Goal: Task Accomplishment & Management: Manage account settings

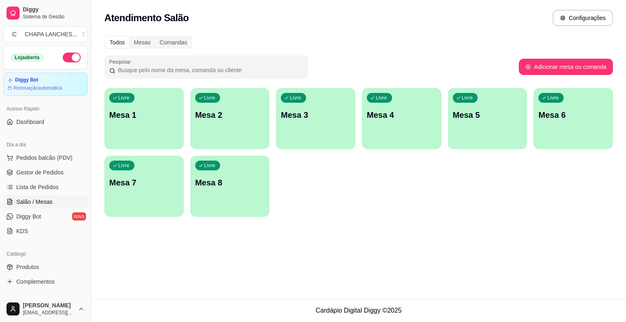
click at [479, 131] on div "Livre Mesa 5" at bounding box center [487, 113] width 79 height 51
click at [402, 125] on div "Livre Mesa 4" at bounding box center [401, 114] width 77 height 50
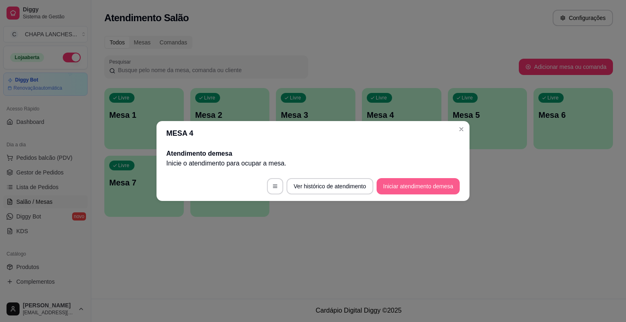
click at [407, 185] on button "Iniciar atendimento de mesa" at bounding box center [417, 186] width 83 height 16
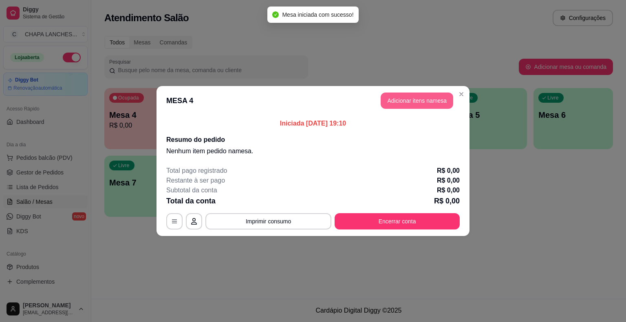
click at [405, 98] on button "Adicionar itens na mesa" at bounding box center [416, 100] width 73 height 16
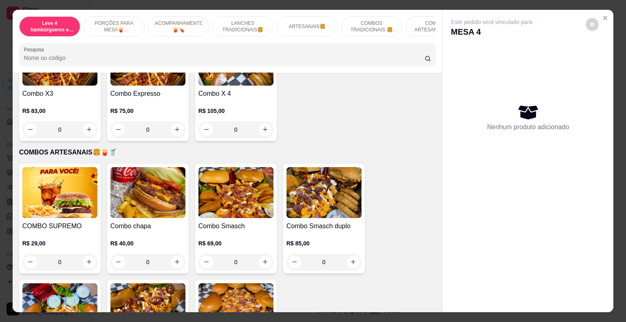
scroll to position [1629, 0]
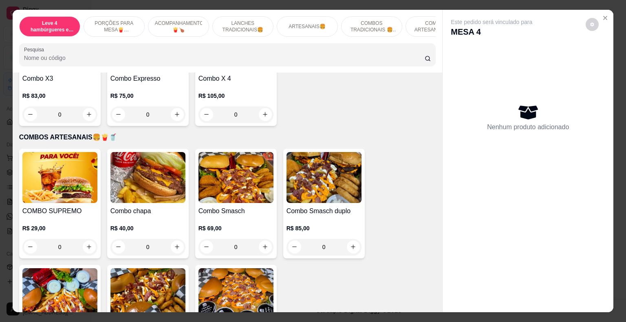
click at [261, 239] on div "0" at bounding box center [235, 247] width 75 height 16
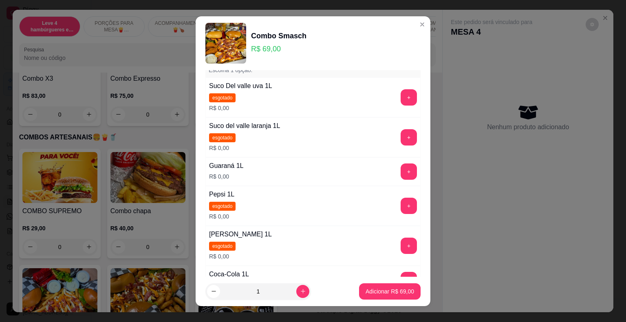
scroll to position [81, 0]
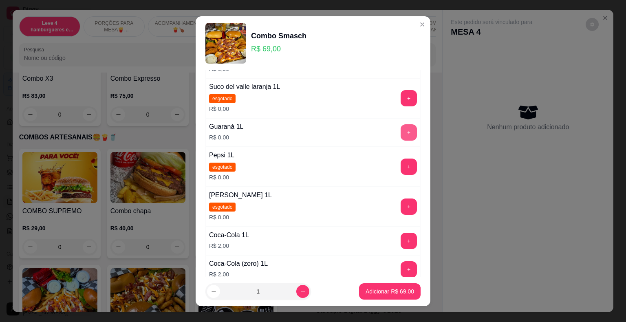
click at [400, 133] on button "+" at bounding box center [408, 132] width 16 height 16
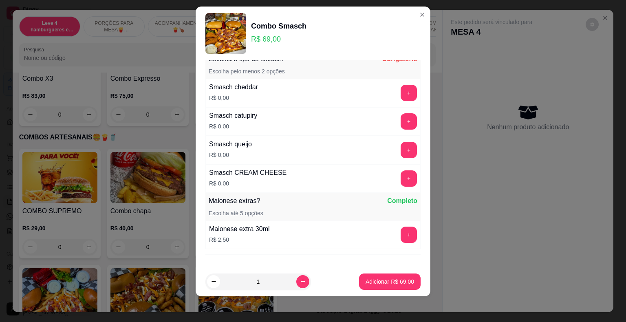
scroll to position [285, 0]
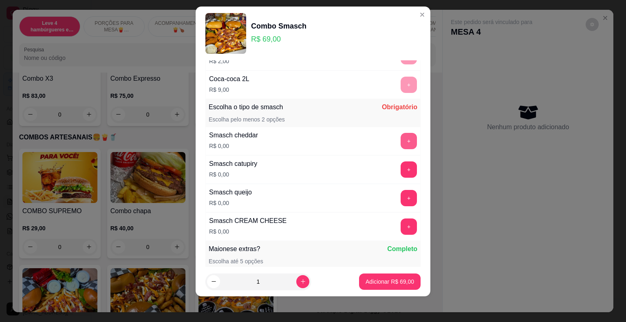
click at [400, 142] on button "+" at bounding box center [408, 141] width 16 height 16
click at [400, 141] on button "+" at bounding box center [408, 141] width 16 height 16
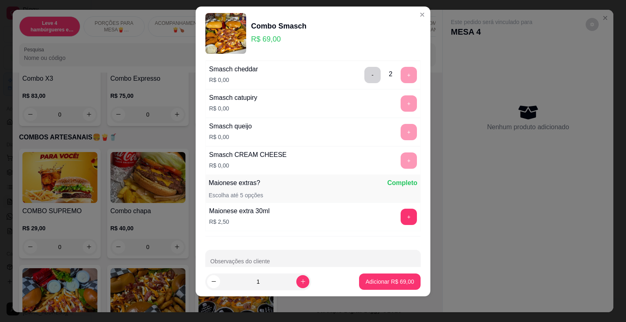
scroll to position [366, 0]
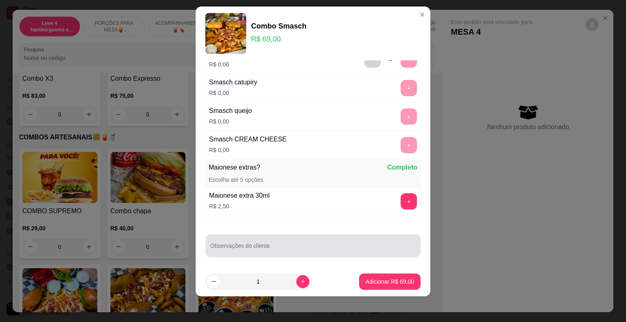
click at [262, 247] on input "Observações do cliente" at bounding box center [312, 249] width 205 height 8
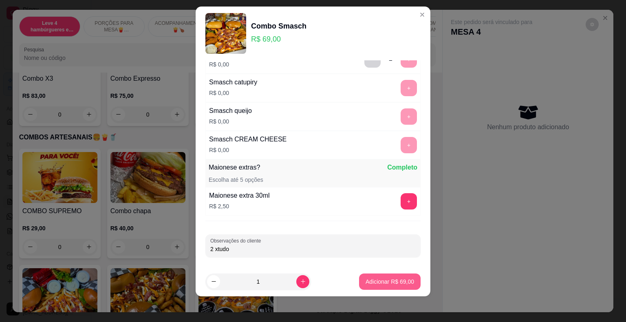
type input "2 xtudo"
click at [378, 280] on p "Adicionar R$ 69,00" at bounding box center [389, 281] width 48 height 8
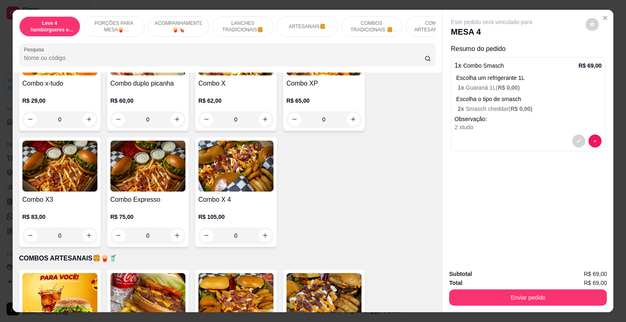
scroll to position [1426, 0]
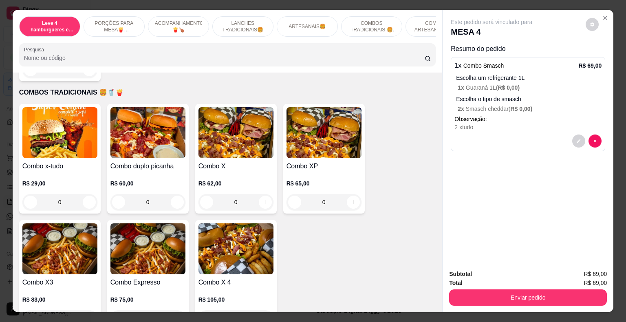
click at [262, 194] on div "0" at bounding box center [235, 202] width 75 height 16
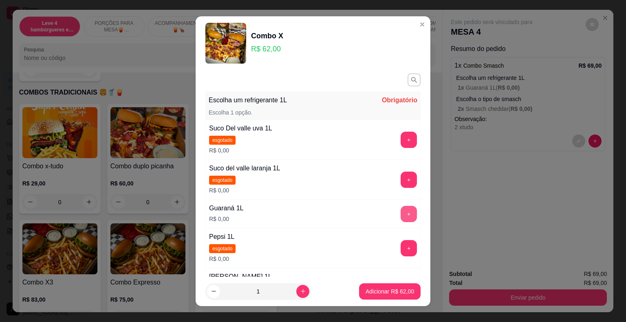
click at [400, 210] on button "+" at bounding box center [408, 214] width 16 height 16
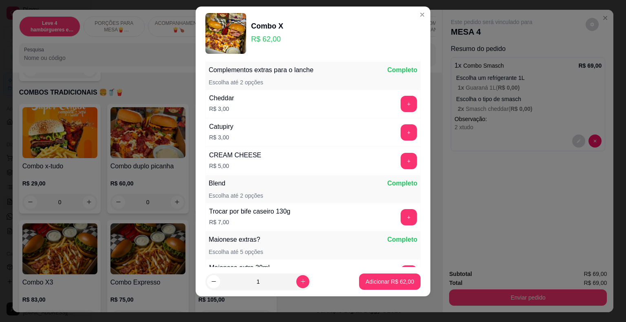
scroll to position [323, 0]
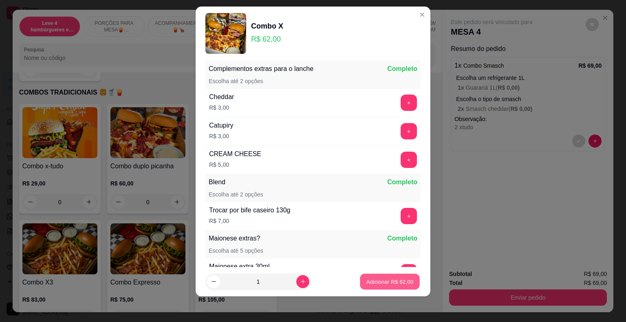
click at [401, 283] on p "Adicionar R$ 62,00" at bounding box center [389, 281] width 47 height 8
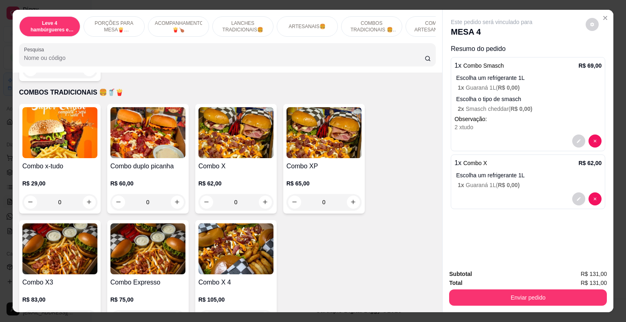
click at [261, 194] on div "0" at bounding box center [235, 202] width 75 height 16
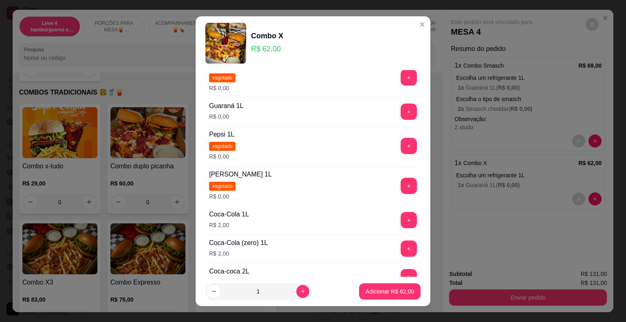
scroll to position [122, 0]
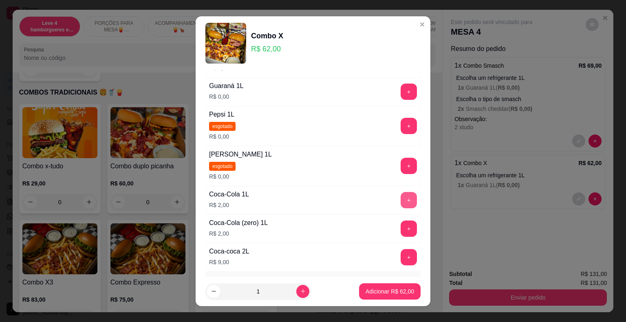
click at [400, 198] on button "+" at bounding box center [408, 200] width 16 height 16
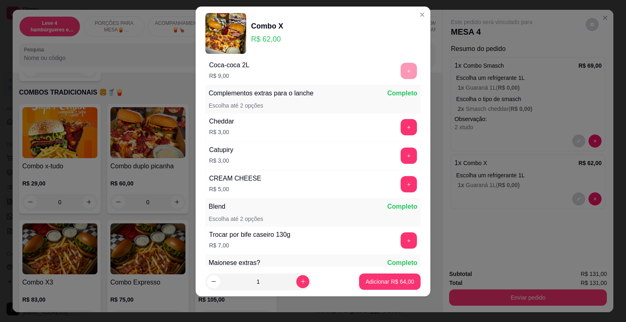
scroll to position [323, 0]
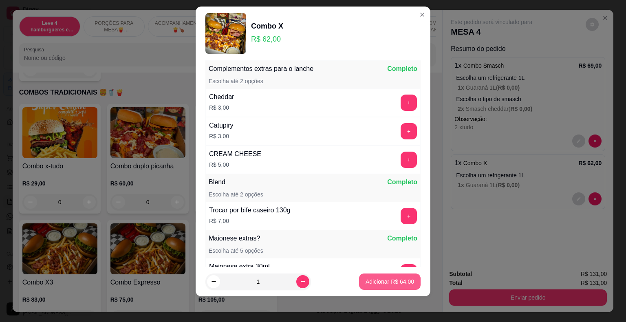
click at [392, 281] on p "Adicionar R$ 64,00" at bounding box center [389, 281] width 48 height 8
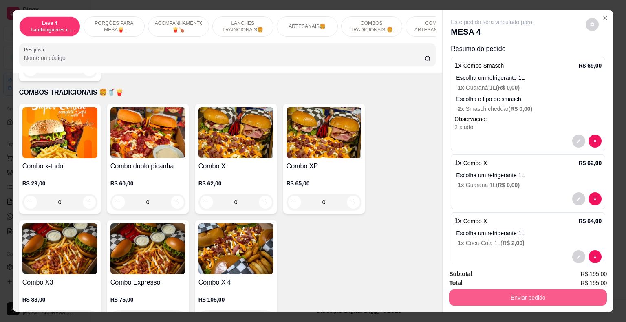
click at [570, 294] on button "Enviar pedido" at bounding box center [528, 297] width 158 height 16
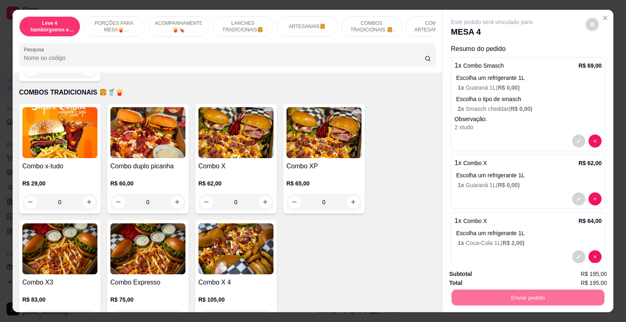
click at [591, 273] on button "Enviar pedido" at bounding box center [585, 274] width 45 height 15
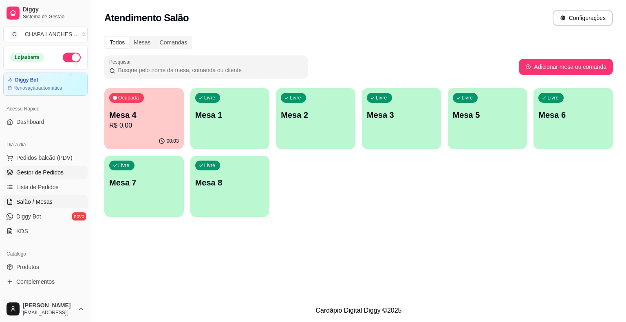
click at [53, 176] on link "Gestor de Pedidos" at bounding box center [45, 172] width 84 height 13
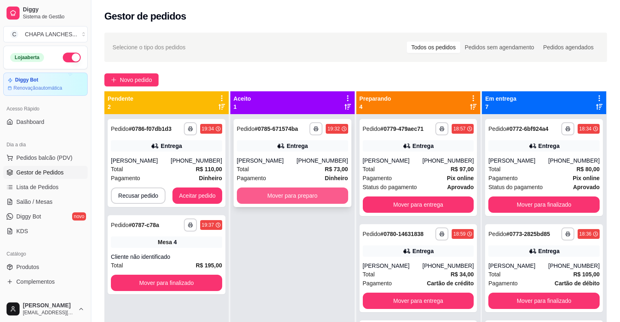
click at [279, 194] on button "Mover para preparo" at bounding box center [292, 195] width 111 height 16
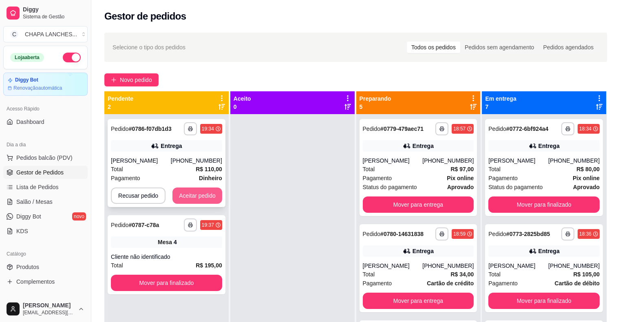
click at [204, 193] on button "Aceitar pedido" at bounding box center [197, 195] width 50 height 16
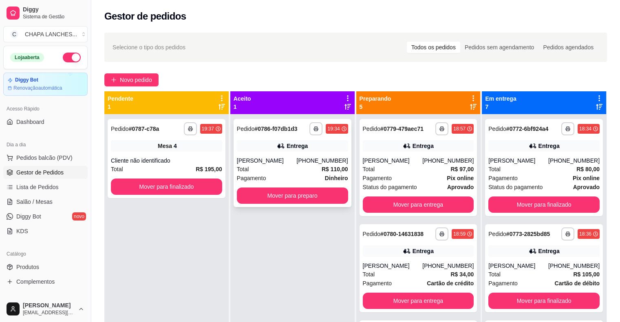
click at [282, 174] on div "Pagamento Dinheiro" at bounding box center [292, 178] width 111 height 9
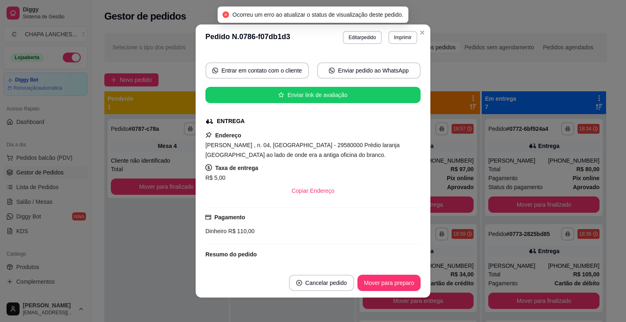
scroll to position [138, 0]
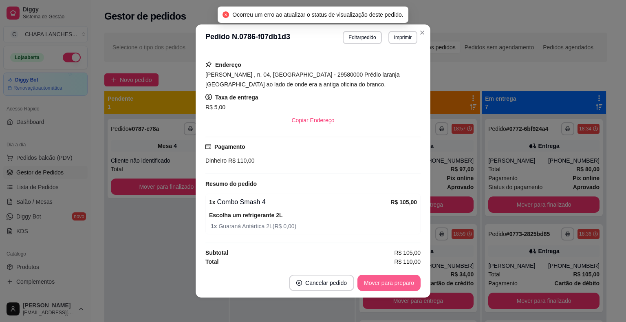
click at [391, 284] on button "Mover para preparo" at bounding box center [388, 283] width 63 height 16
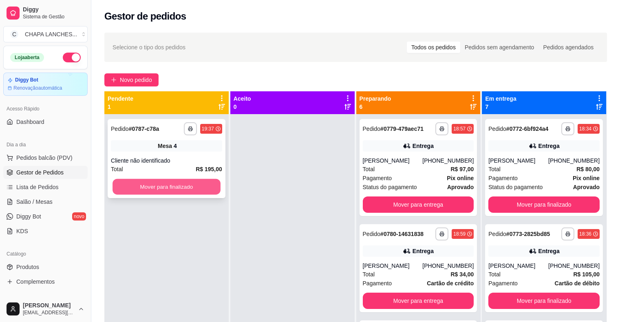
click at [161, 185] on button "Mover para finalizado" at bounding box center [166, 187] width 108 height 16
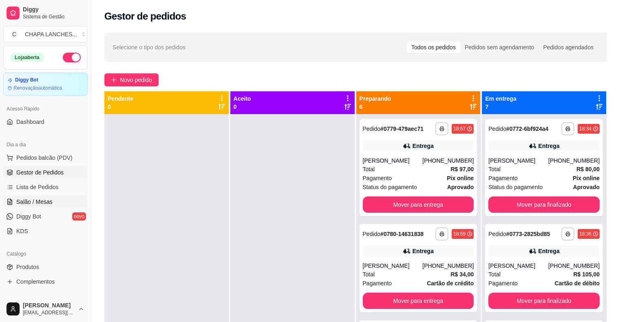
click at [40, 196] on link "Salão / Mesas" at bounding box center [45, 201] width 84 height 13
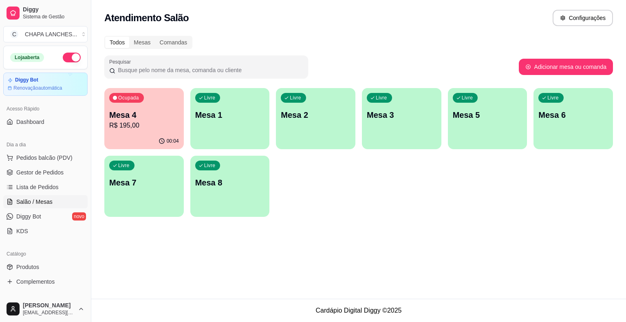
click at [149, 124] on p "R$ 195,00" at bounding box center [144, 126] width 70 height 10
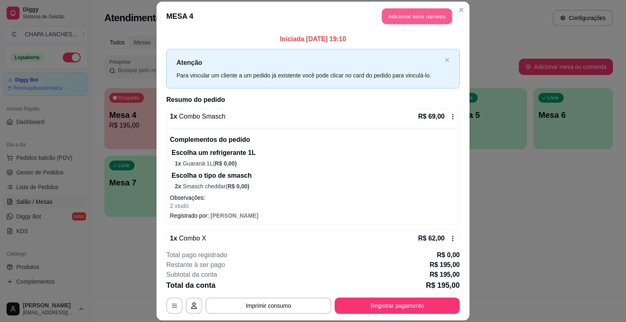
click at [392, 14] on button "Adicionar itens na mesa" at bounding box center [417, 17] width 70 height 16
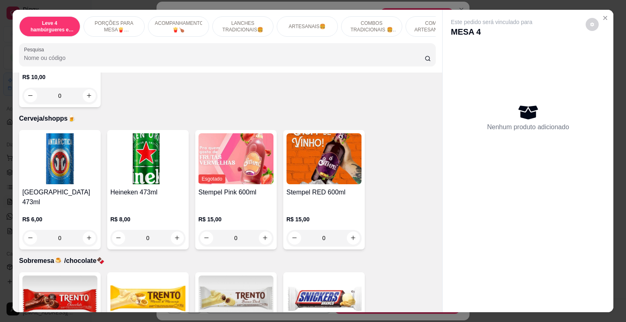
scroll to position [2770, 0]
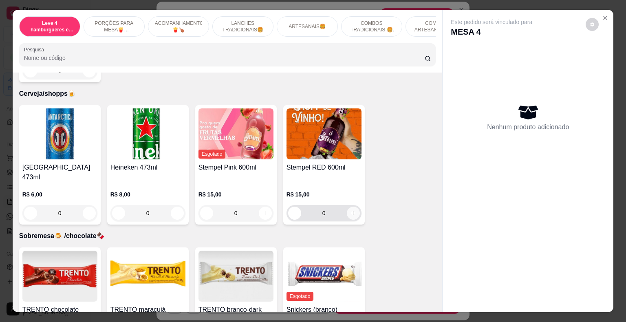
click at [352, 210] on icon "increase-product-quantity" at bounding box center [353, 213] width 6 height 6
type input "1"
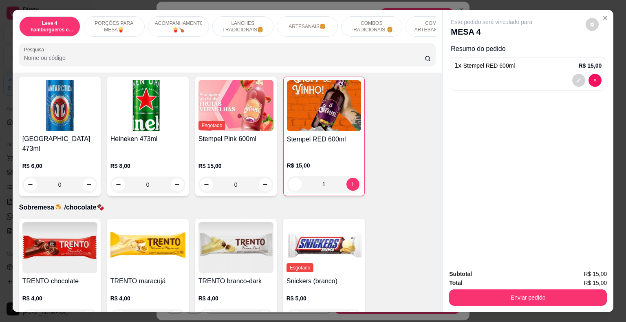
scroll to position [2811, 0]
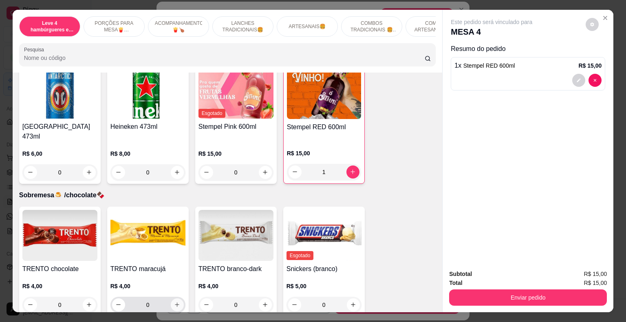
click at [176, 301] on icon "increase-product-quantity" at bounding box center [177, 304] width 6 height 6
type input "1"
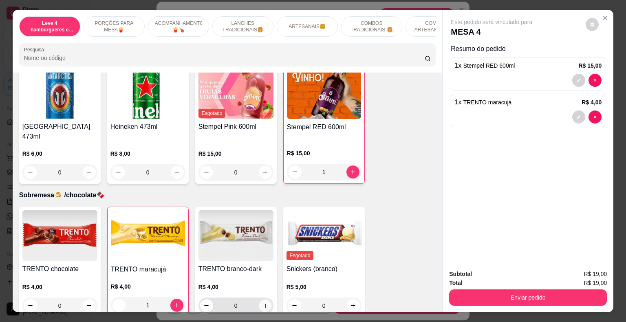
click at [262, 302] on icon "increase-product-quantity" at bounding box center [265, 305] width 6 height 6
type input "1"
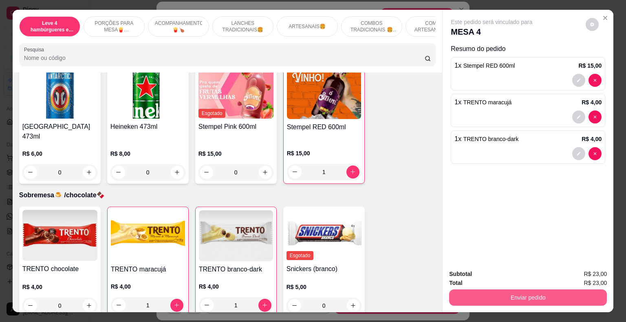
click at [508, 302] on button "Enviar pedido" at bounding box center [528, 297] width 158 height 16
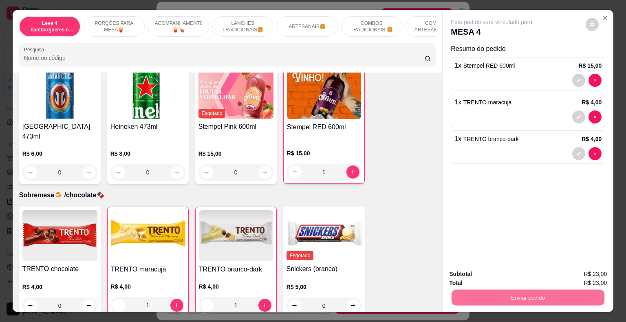
click at [596, 271] on button "Enviar pedido" at bounding box center [586, 274] width 46 height 15
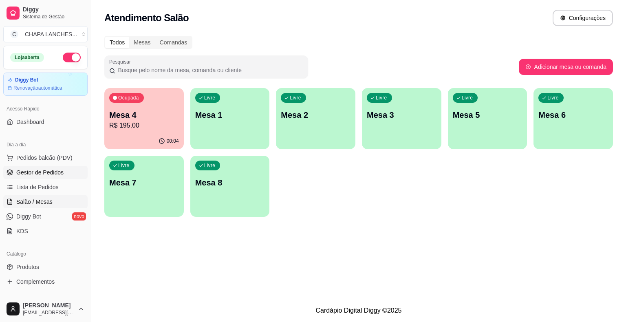
click at [60, 172] on span "Gestor de Pedidos" at bounding box center [39, 172] width 47 height 8
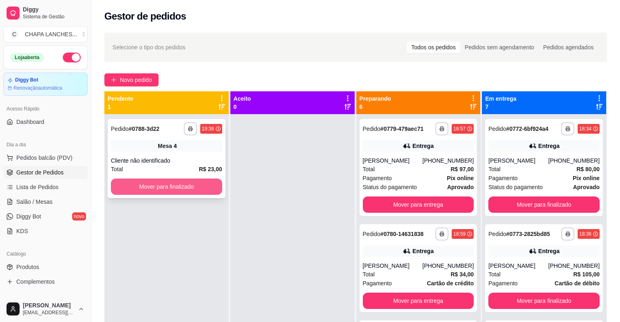
click at [189, 188] on button "Mover para finalizado" at bounding box center [166, 186] width 111 height 16
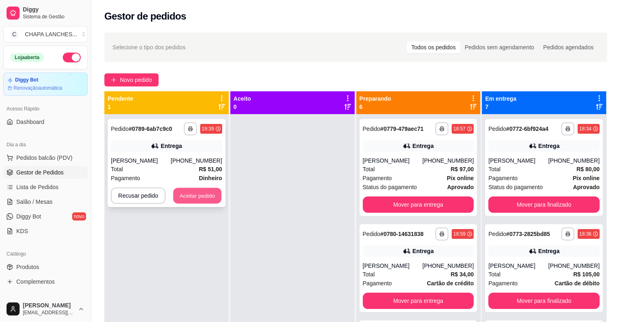
click at [199, 188] on button "Aceitar pedido" at bounding box center [197, 196] width 48 height 16
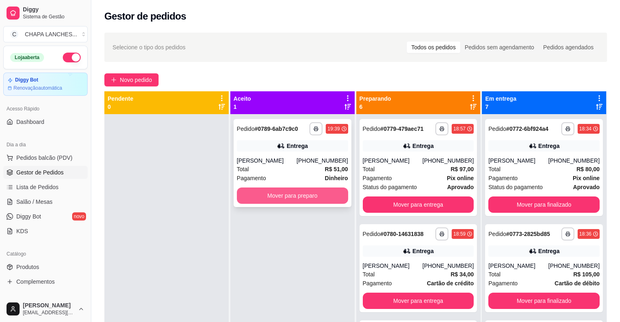
click at [254, 196] on button "Mover para preparo" at bounding box center [292, 195] width 111 height 16
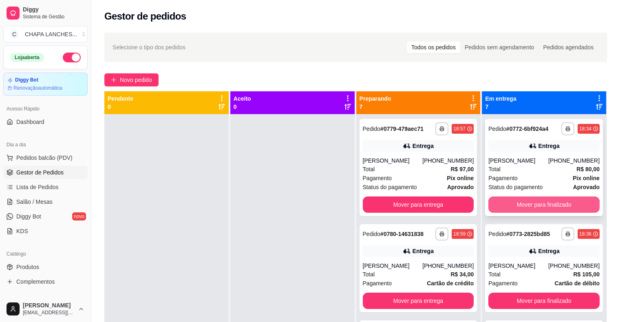
click at [520, 204] on button "Mover para finalizado" at bounding box center [543, 204] width 111 height 16
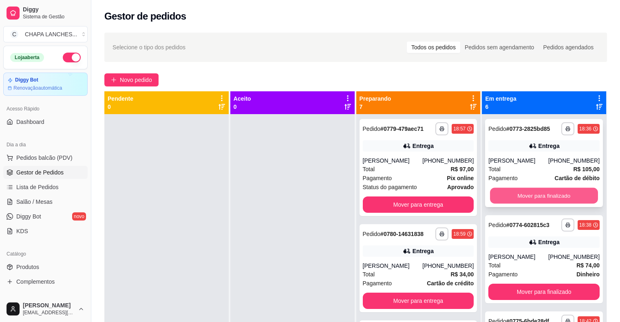
click at [521, 193] on button "Mover para finalizado" at bounding box center [544, 196] width 108 height 16
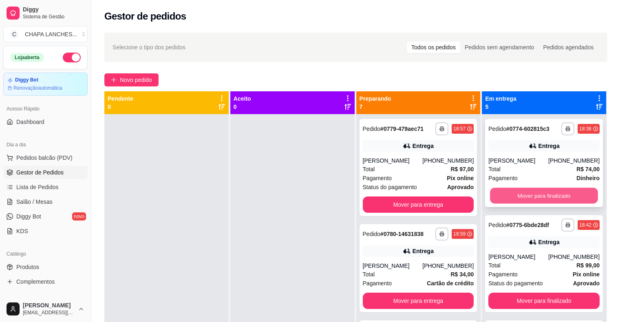
click at [524, 195] on button "Mover para finalizado" at bounding box center [544, 196] width 108 height 16
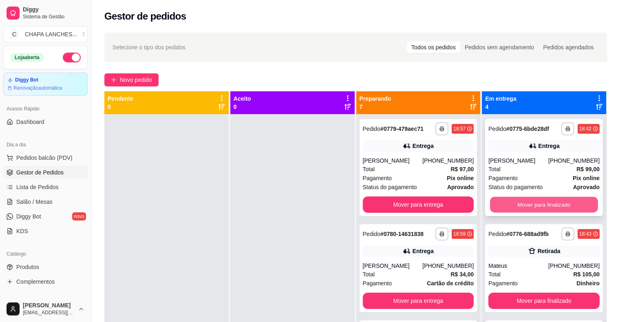
click at [526, 201] on button "Mover para finalizado" at bounding box center [544, 205] width 108 height 16
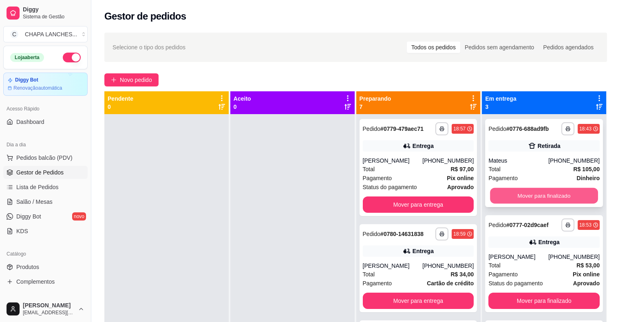
click at [517, 197] on button "Mover para finalizado" at bounding box center [544, 196] width 108 height 16
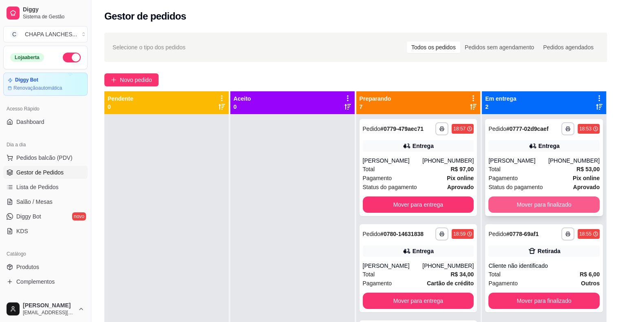
click at [525, 202] on button "Mover para finalizado" at bounding box center [543, 204] width 111 height 16
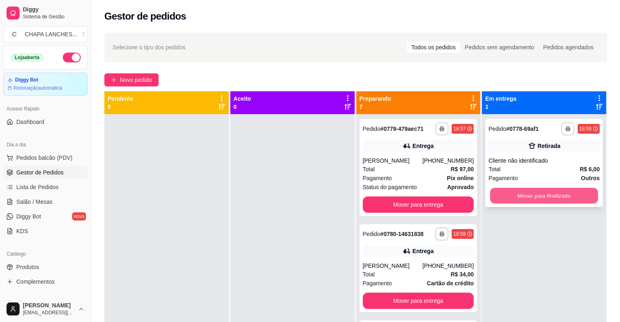
click at [521, 197] on button "Mover para finalizado" at bounding box center [544, 196] width 108 height 16
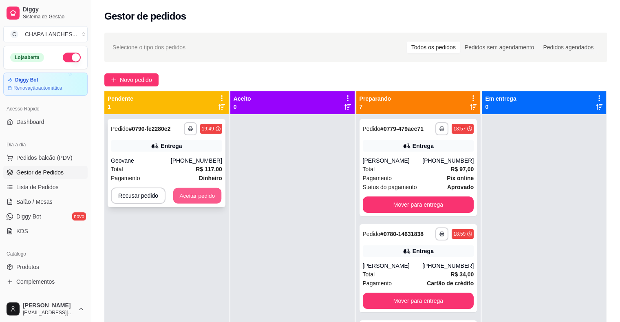
click at [202, 197] on button "Aceitar pedido" at bounding box center [197, 196] width 48 height 16
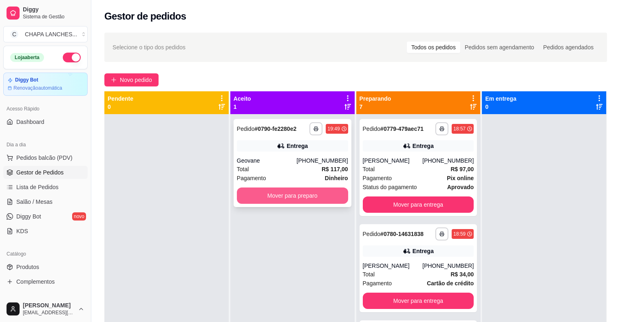
click at [257, 201] on button "Mover para preparo" at bounding box center [292, 195] width 111 height 16
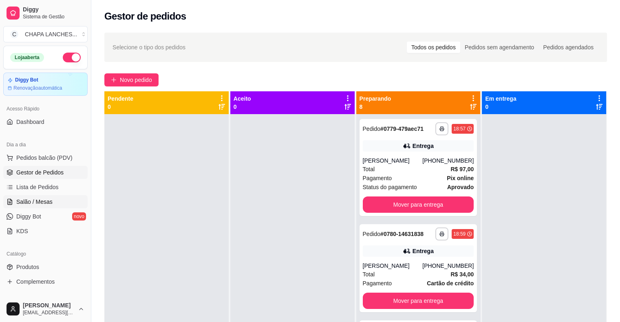
click at [56, 202] on link "Salão / Mesas" at bounding box center [45, 201] width 84 height 13
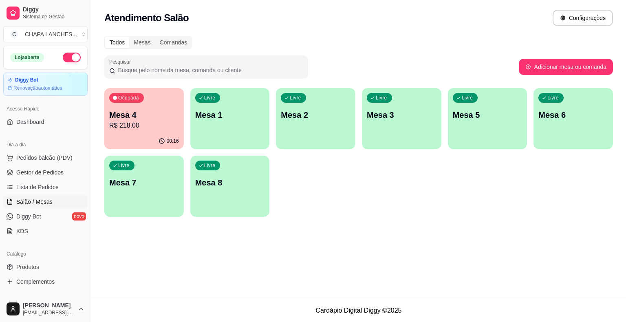
click at [145, 124] on p "R$ 218,00" at bounding box center [144, 126] width 70 height 10
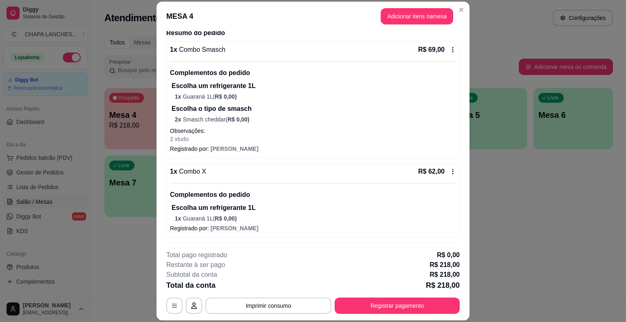
scroll to position [242, 0]
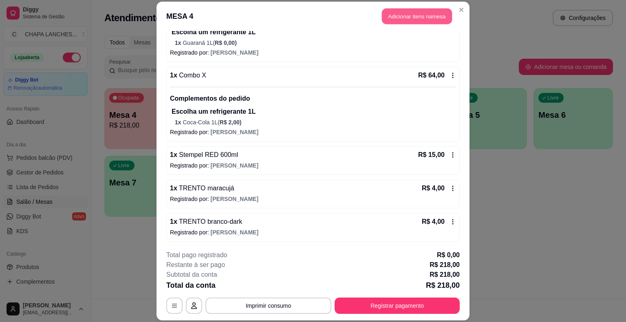
click at [407, 12] on button "Adicionar itens na mesa" at bounding box center [417, 17] width 70 height 16
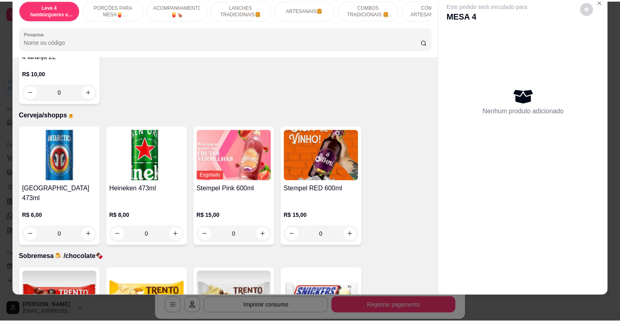
scroll to position [2751, 0]
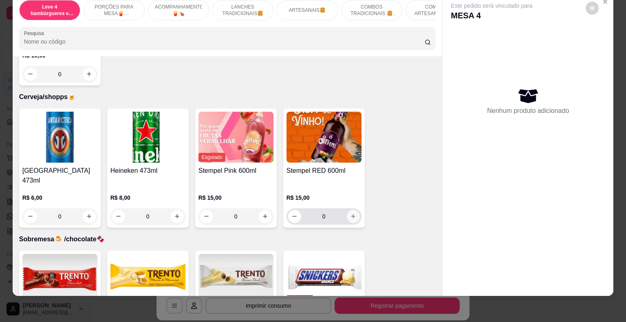
click at [350, 213] on icon "increase-product-quantity" at bounding box center [353, 216] width 6 height 6
type input "1"
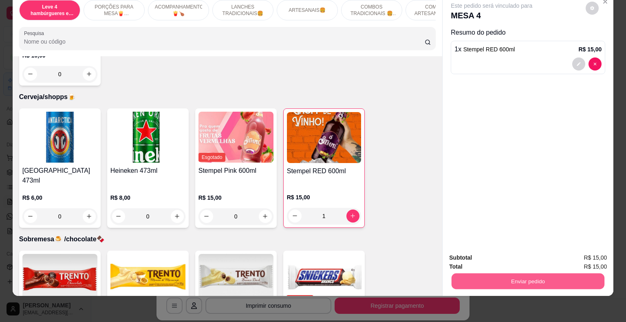
click at [549, 275] on button "Enviar pedido" at bounding box center [527, 281] width 153 height 16
click at [578, 252] on button "Enviar pedido" at bounding box center [586, 254] width 46 height 15
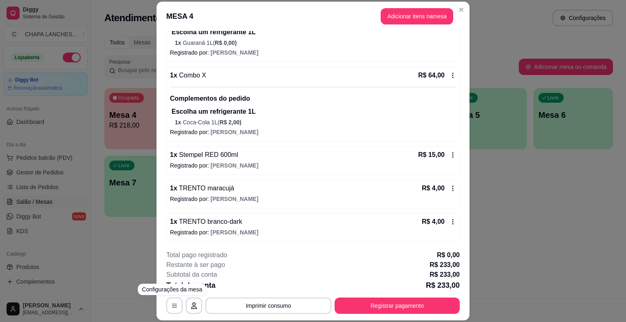
drag, startPoint x: 98, startPoint y: 275, endPoint x: 87, endPoint y: 254, distance: 23.0
click at [97, 274] on div "MESA 4 Adicionar itens na mesa Iniciada [DATE] 19:10 Atenção Para vincular um c…" at bounding box center [313, 161] width 626 height 322
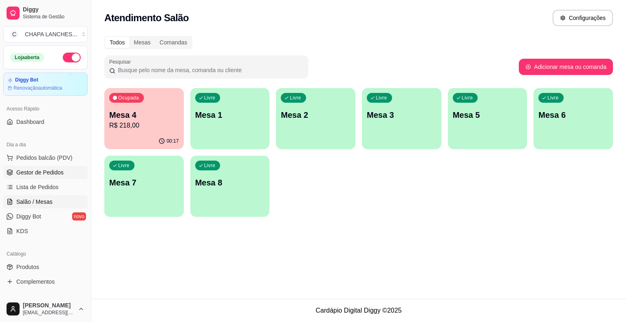
click at [47, 173] on span "Gestor de Pedidos" at bounding box center [39, 172] width 47 height 8
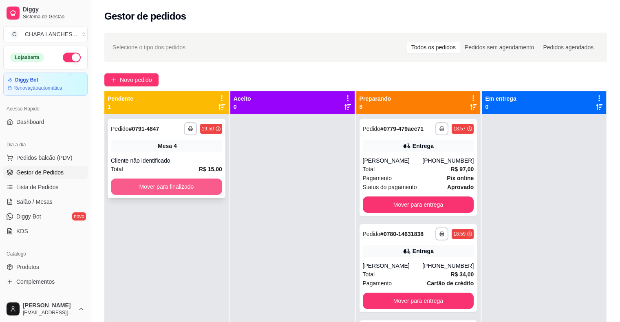
click at [140, 188] on button "Mover para finalizado" at bounding box center [166, 186] width 111 height 16
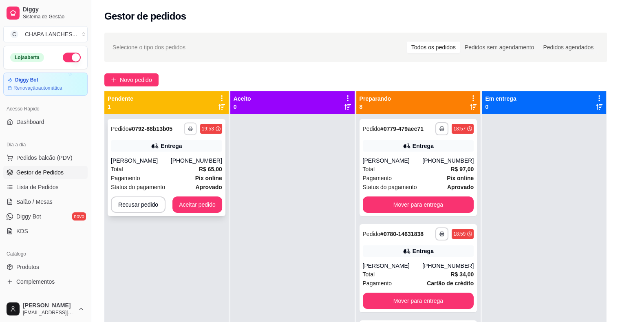
click at [191, 128] on icon "button" at bounding box center [190, 128] width 5 height 5
click at [179, 172] on button "IMPRESSORA" at bounding box center [167, 173] width 57 height 13
click at [203, 201] on button "Aceitar pedido" at bounding box center [197, 204] width 50 height 16
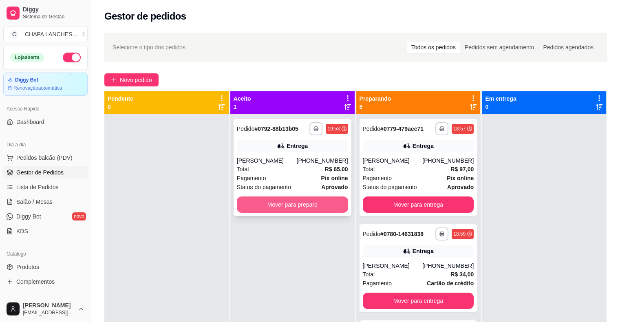
click at [270, 207] on button "Mover para preparo" at bounding box center [292, 204] width 111 height 16
click at [399, 167] on div "Total R$ 97,00" at bounding box center [418, 169] width 111 height 9
click at [324, 205] on button "Mover para preparo" at bounding box center [292, 204] width 111 height 16
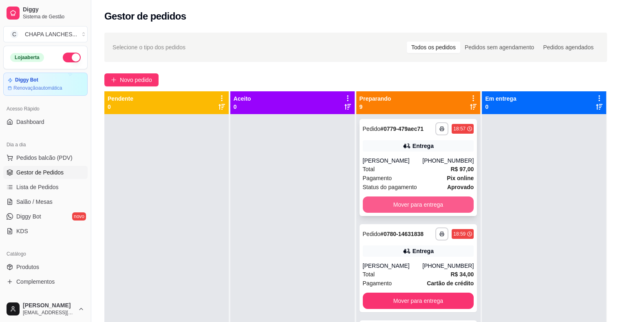
click at [385, 202] on button "Mover para entrega" at bounding box center [418, 204] width 111 height 16
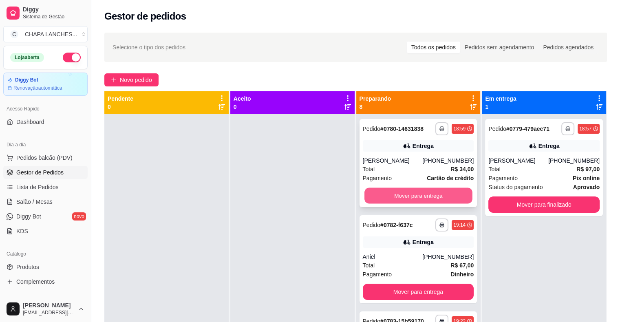
click at [389, 195] on button "Mover para entrega" at bounding box center [418, 196] width 108 height 16
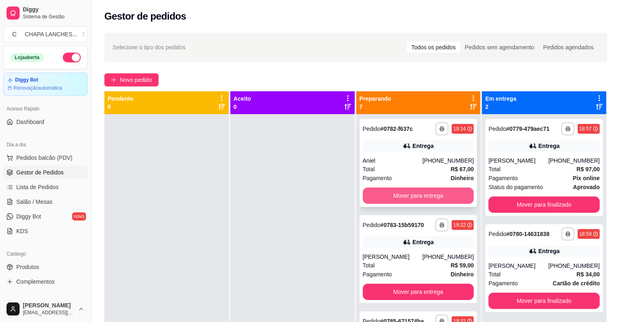
click at [388, 195] on button "Mover para entrega" at bounding box center [418, 195] width 111 height 16
click at [396, 203] on button "Mover para entrega" at bounding box center [418, 195] width 111 height 16
click at [396, 196] on button "Mover para entrega" at bounding box center [418, 195] width 111 height 16
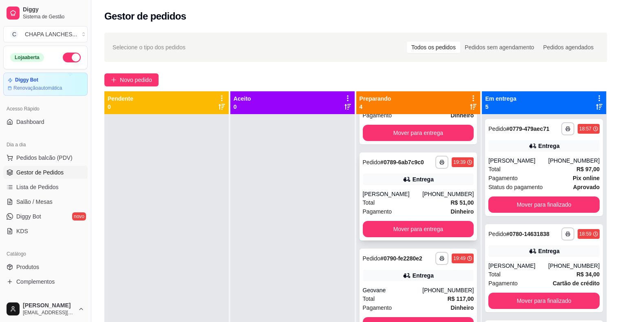
scroll to position [80, 0]
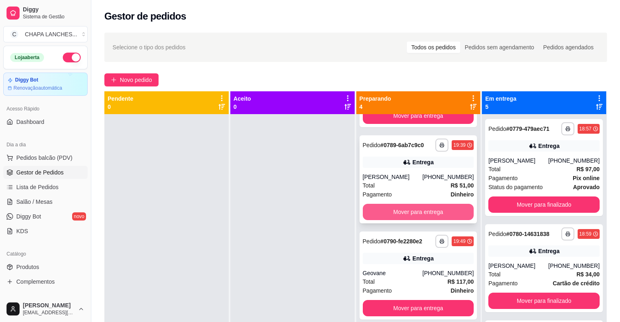
click at [401, 212] on button "Mover para entrega" at bounding box center [418, 212] width 111 height 16
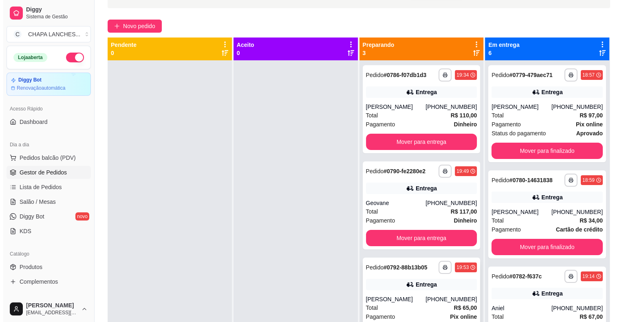
scroll to position [0, 0]
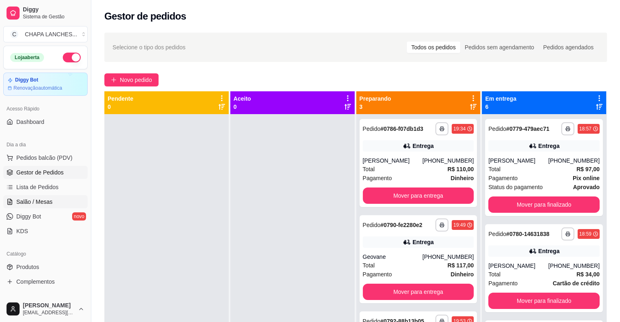
click at [51, 199] on span "Salão / Mesas" at bounding box center [34, 202] width 36 height 8
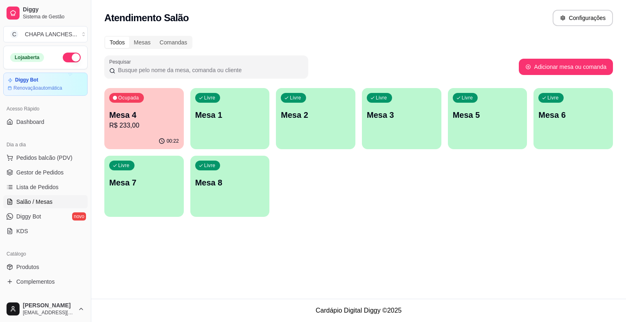
click at [226, 130] on div "Livre Mesa 1" at bounding box center [229, 113] width 79 height 51
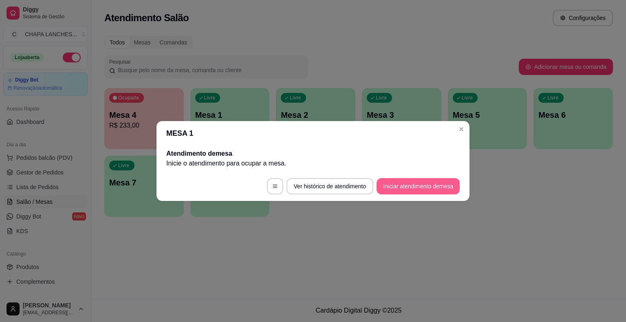
click at [411, 188] on button "Iniciar atendimento de mesa" at bounding box center [417, 186] width 83 height 16
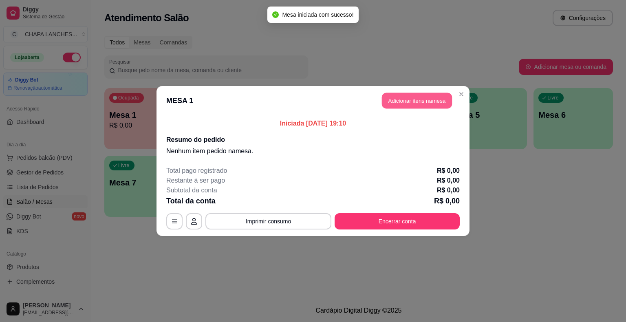
click at [413, 100] on button "Adicionar itens na mesa" at bounding box center [417, 101] width 70 height 16
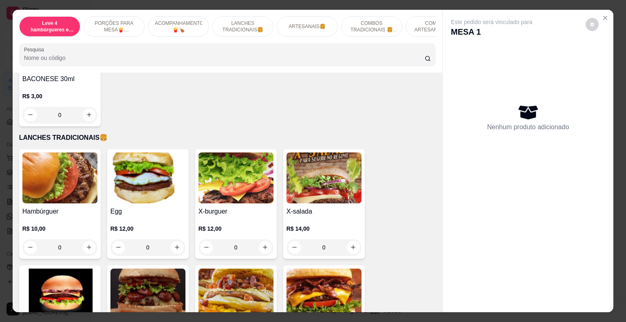
scroll to position [652, 0]
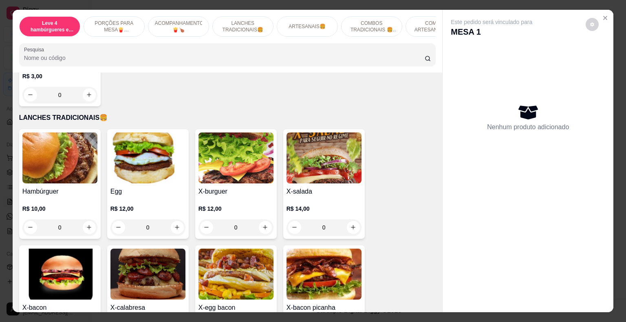
click at [171, 219] on div "0" at bounding box center [147, 227] width 75 height 16
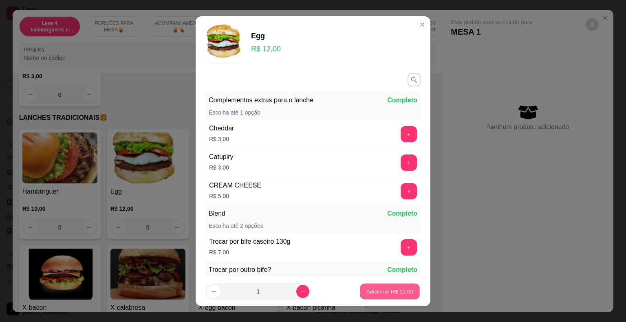
click at [385, 290] on p "Adicionar R$ 12,00" at bounding box center [389, 291] width 47 height 8
type input "1"
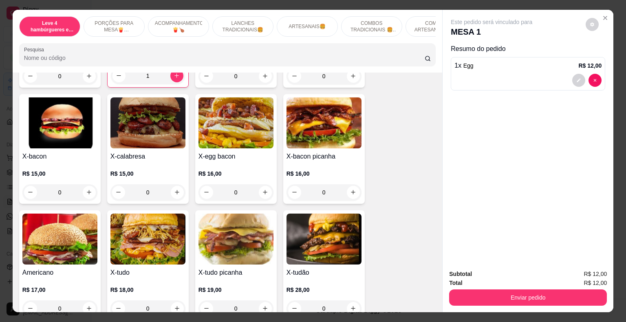
scroll to position [855, 0]
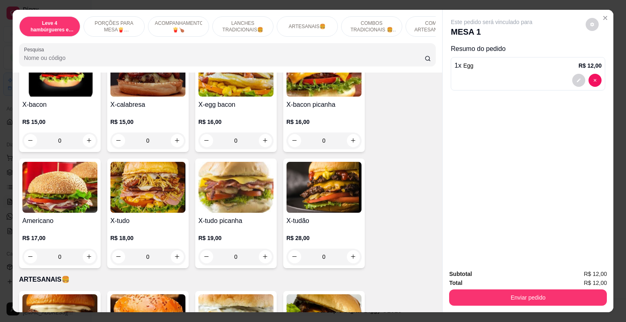
click at [173, 249] on div "0" at bounding box center [147, 256] width 75 height 16
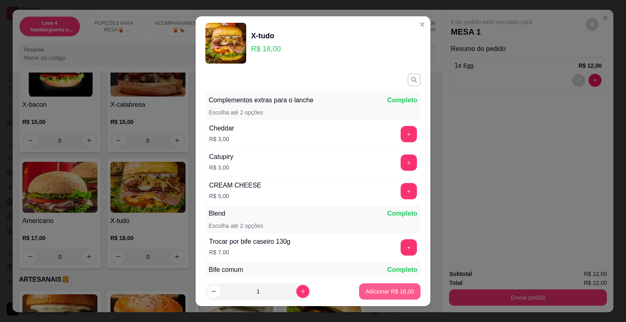
click at [376, 293] on p "Adicionar R$ 18,00" at bounding box center [389, 291] width 48 height 8
type input "1"
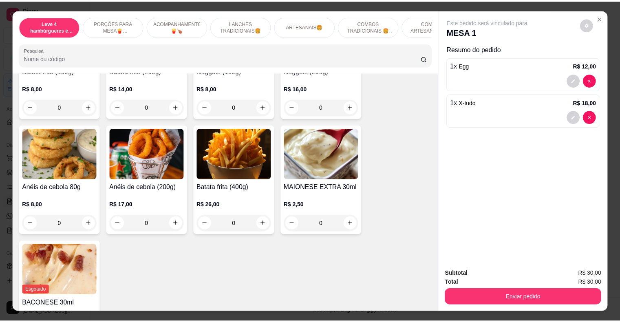
scroll to position [326, 0]
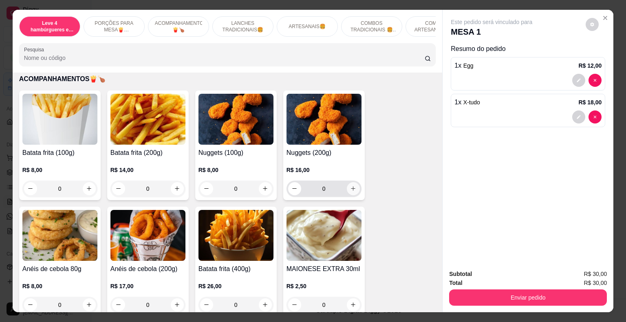
click at [350, 185] on icon "increase-product-quantity" at bounding box center [353, 188] width 6 height 6
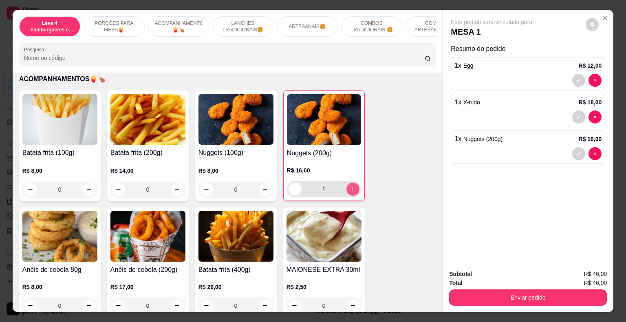
type input "1"
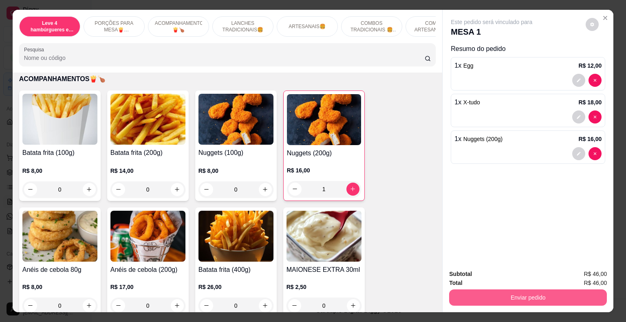
click at [538, 295] on button "Enviar pedido" at bounding box center [528, 297] width 158 height 16
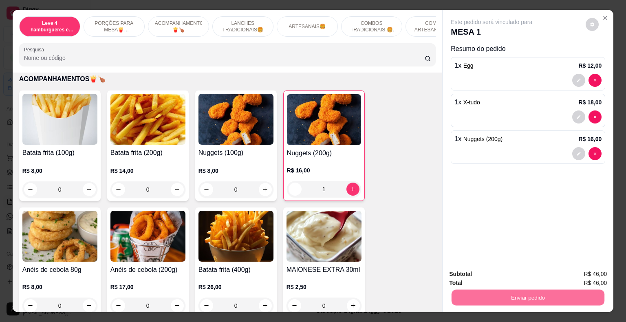
click at [592, 273] on button "Enviar pedido" at bounding box center [586, 274] width 46 height 15
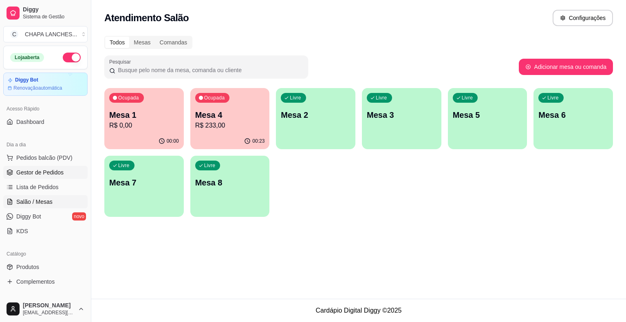
click at [56, 176] on link "Gestor de Pedidos" at bounding box center [45, 172] width 84 height 13
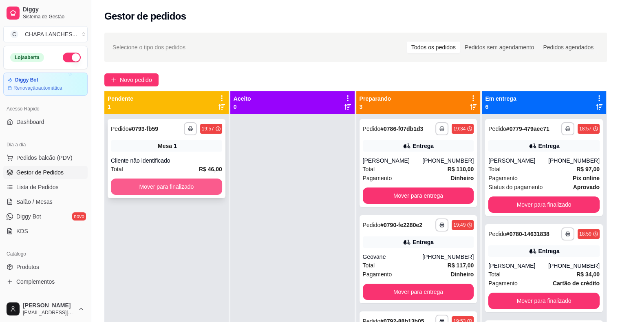
click at [153, 192] on button "Mover para finalizado" at bounding box center [166, 186] width 111 height 16
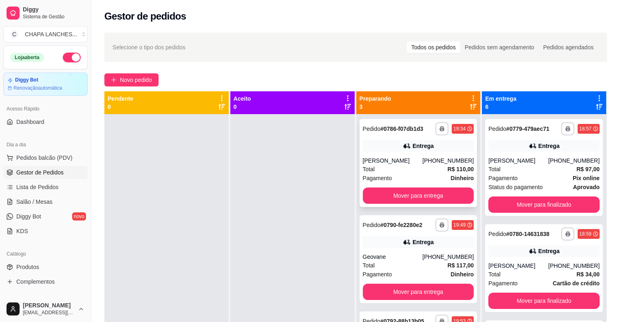
click at [388, 165] on div "Total R$ 110,00" at bounding box center [418, 169] width 111 height 9
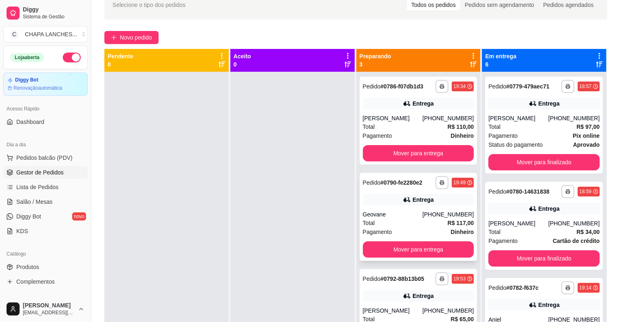
scroll to position [41, 0]
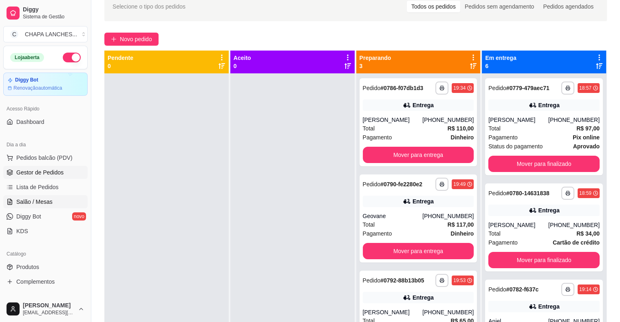
click at [42, 200] on span "Salão / Mesas" at bounding box center [34, 202] width 36 height 8
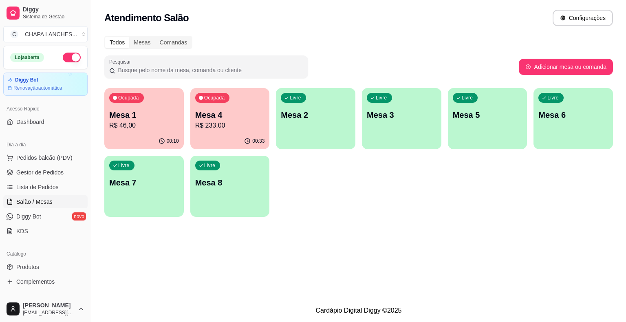
click at [214, 136] on div "00:33" at bounding box center [229, 141] width 79 height 16
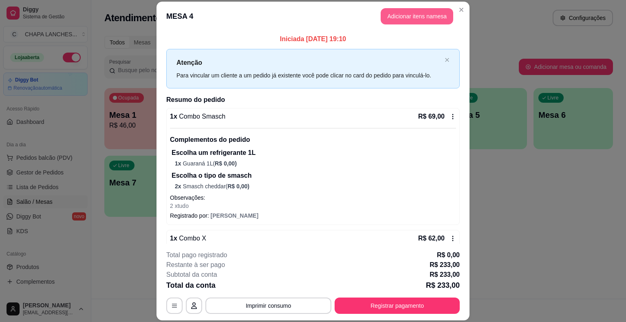
click at [394, 14] on button "Adicionar itens na mesa" at bounding box center [416, 16] width 73 height 16
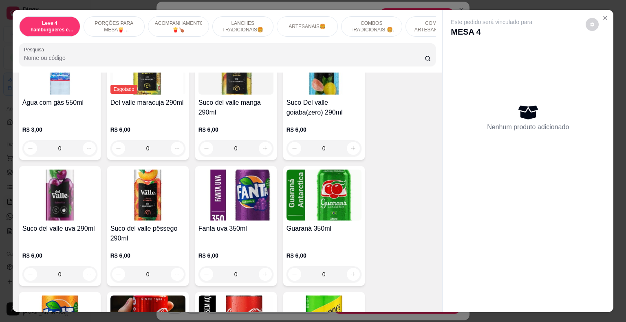
scroll to position [1996, 0]
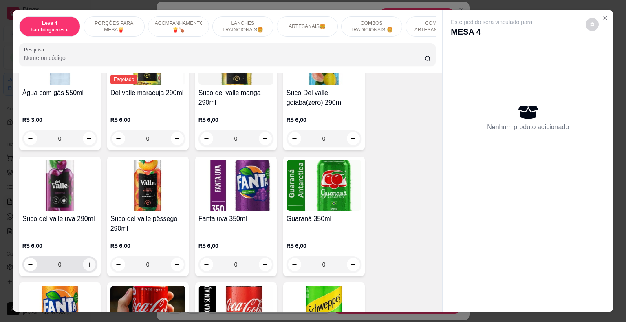
click at [88, 262] on icon "increase-product-quantity" at bounding box center [89, 264] width 4 height 4
type input "1"
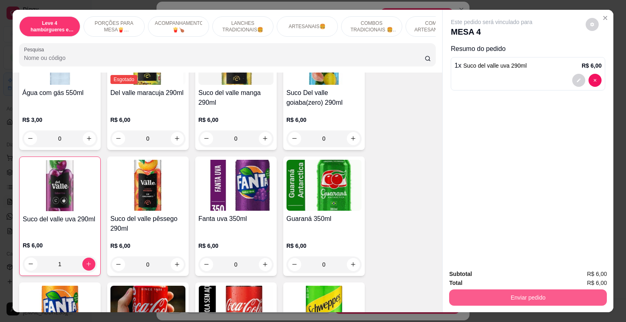
click at [482, 296] on button "Enviar pedido" at bounding box center [528, 297] width 158 height 16
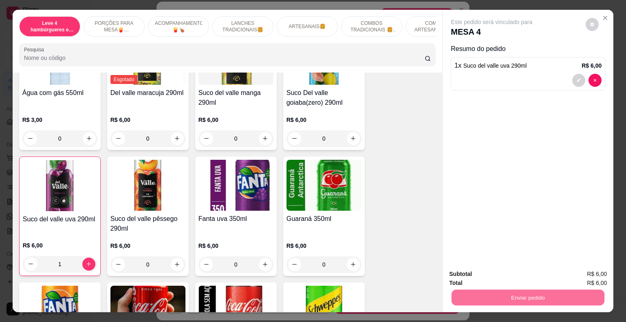
click at [585, 273] on button "Enviar pedido" at bounding box center [586, 274] width 46 height 15
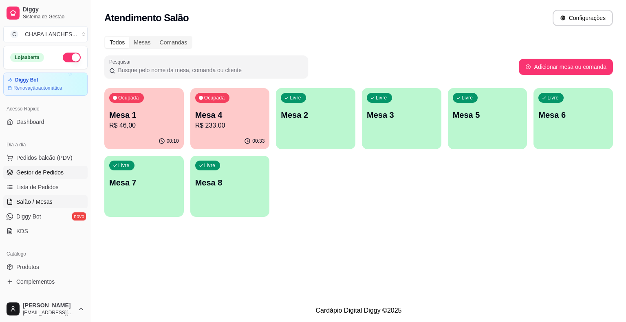
click at [47, 166] on link "Gestor de Pedidos" at bounding box center [45, 172] width 84 height 13
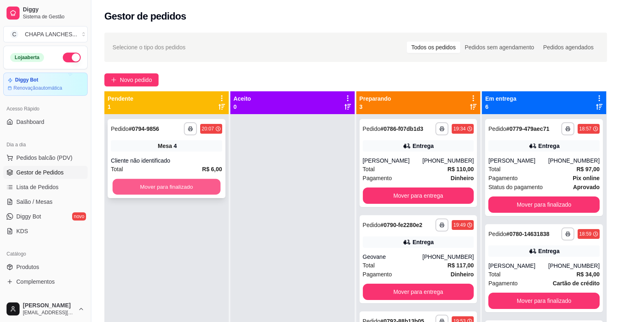
click at [177, 191] on button "Mover para finalizado" at bounding box center [166, 187] width 108 height 16
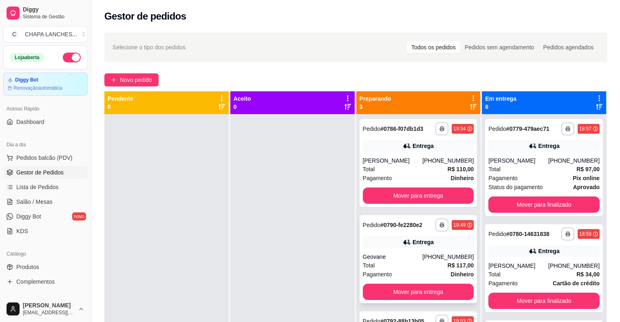
click at [407, 261] on div "Total R$ 117,00" at bounding box center [418, 265] width 111 height 9
click at [388, 162] on div "[PERSON_NAME]" at bounding box center [393, 160] width 60 height 8
click at [55, 200] on link "Salão / Mesas" at bounding box center [45, 201] width 84 height 13
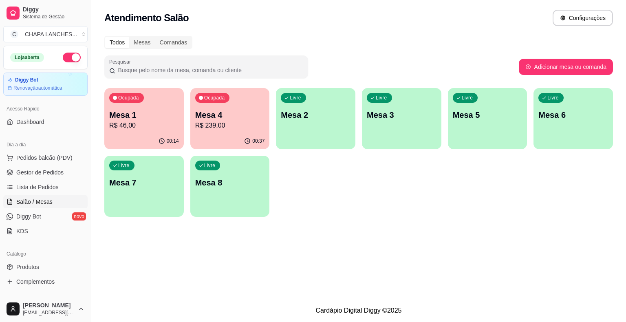
click at [236, 121] on p "R$ 239,00" at bounding box center [230, 126] width 70 height 10
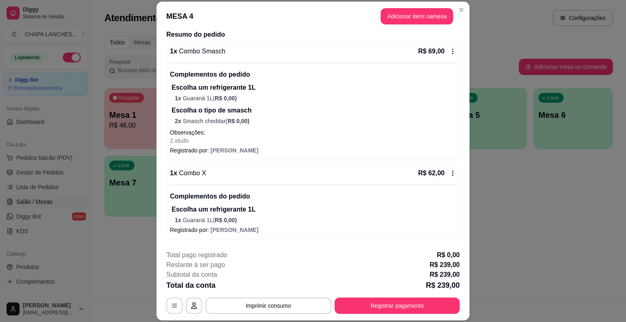
scroll to position [285, 0]
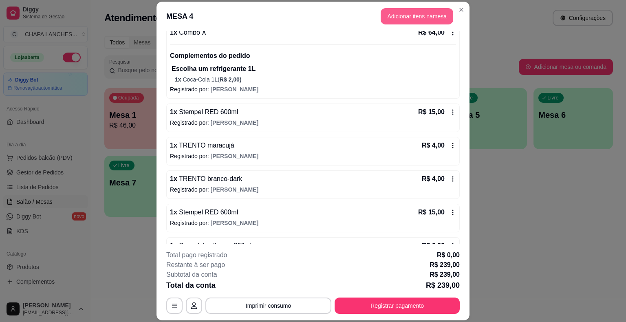
click at [416, 15] on button "Adicionar itens na mesa" at bounding box center [416, 16] width 73 height 16
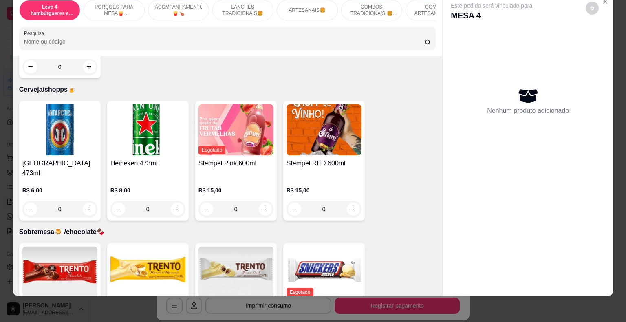
scroll to position [2791, 0]
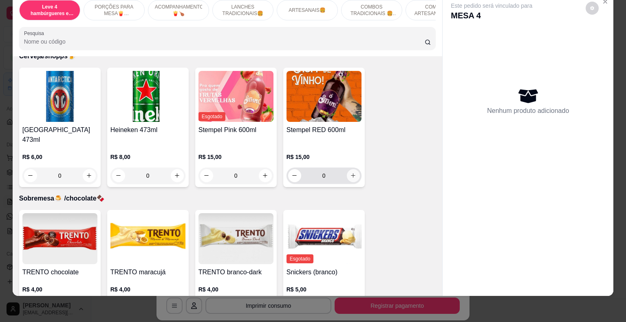
click at [350, 172] on icon "increase-product-quantity" at bounding box center [353, 175] width 6 height 6
type input "1"
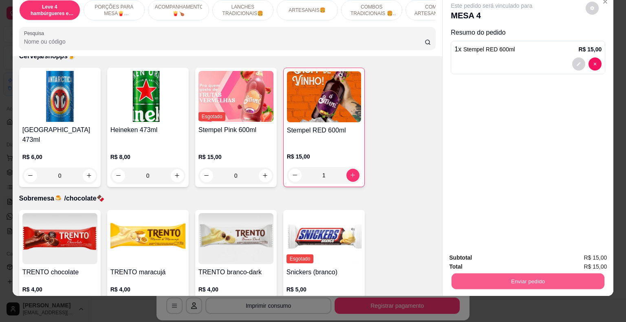
click at [519, 273] on button "Enviar pedido" at bounding box center [527, 281] width 153 height 16
click at [586, 254] on button "Enviar pedido" at bounding box center [586, 254] width 46 height 15
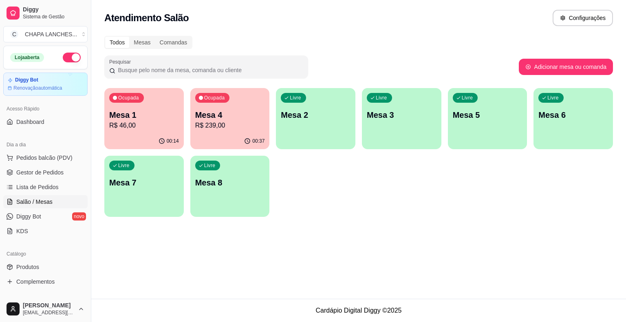
click at [303, 124] on div "Livre Mesa 2" at bounding box center [315, 113] width 79 height 51
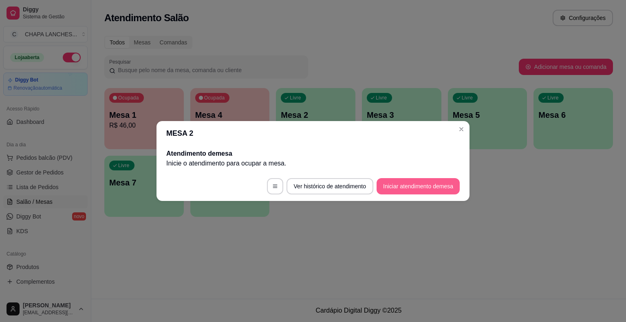
click at [410, 186] on button "Iniciar atendimento de mesa" at bounding box center [417, 186] width 83 height 16
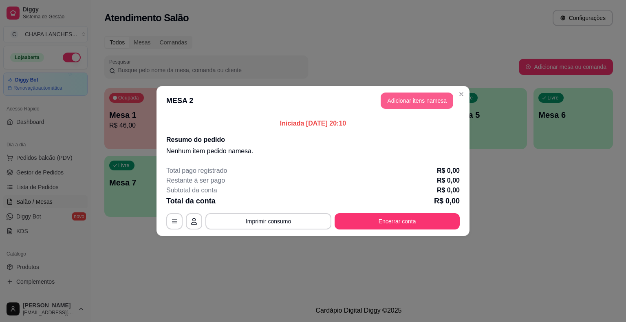
click at [426, 101] on button "Adicionar itens na mesa" at bounding box center [416, 100] width 73 height 16
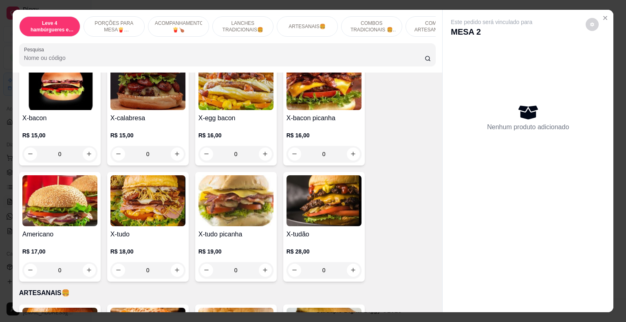
scroll to position [855, 0]
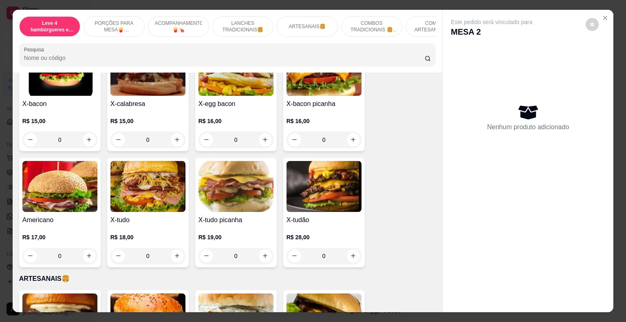
click at [263, 132] on div "0" at bounding box center [235, 140] width 75 height 16
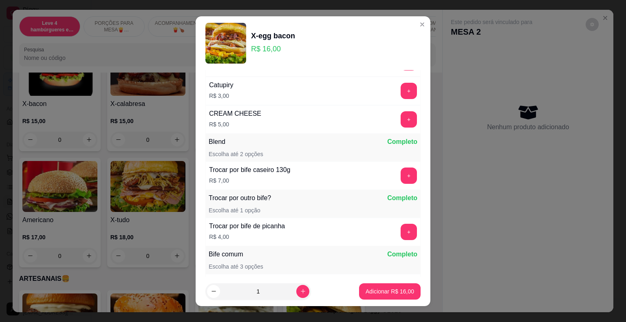
scroll to position [205, 0]
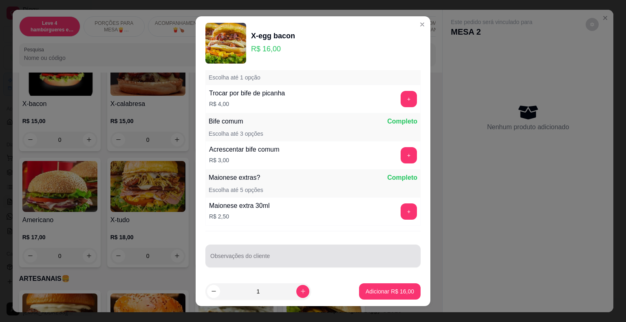
click at [255, 257] on input "Observações do cliente" at bounding box center [312, 259] width 205 height 8
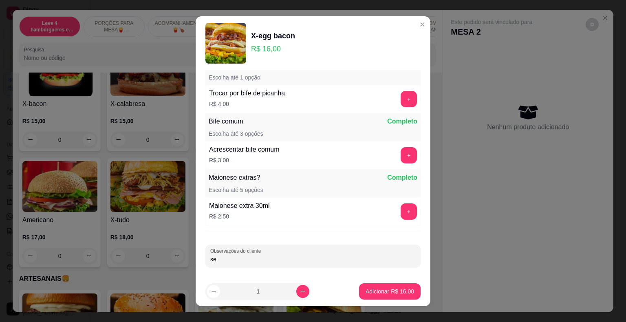
type input "s"
type input "sem alface sem tomate"
click at [389, 292] on p "Adicionar R$ 16,00" at bounding box center [389, 291] width 48 height 8
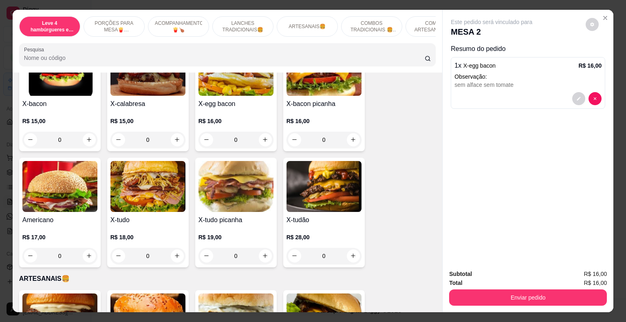
click at [173, 248] on div "0" at bounding box center [147, 256] width 75 height 16
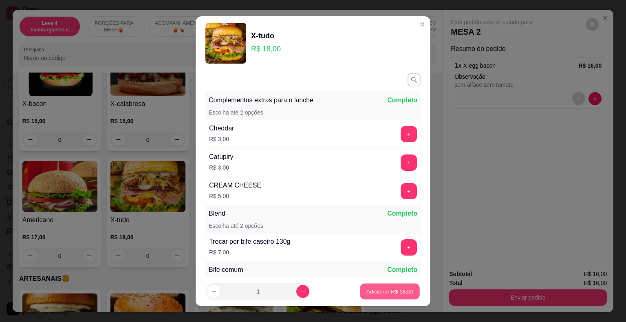
click at [388, 291] on p "Adicionar R$ 18,00" at bounding box center [389, 291] width 47 height 8
type input "1"
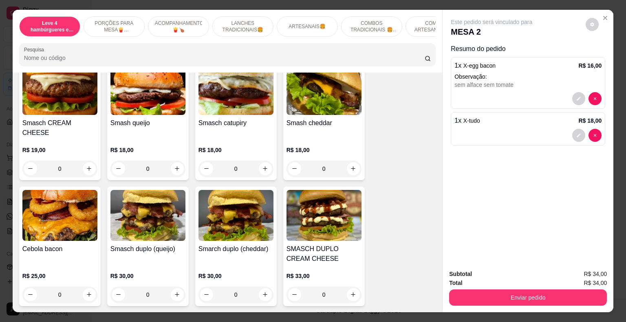
scroll to position [1100, 0]
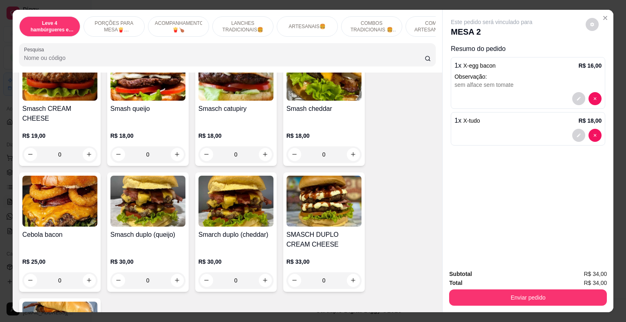
click at [86, 272] on div "0" at bounding box center [59, 280] width 75 height 16
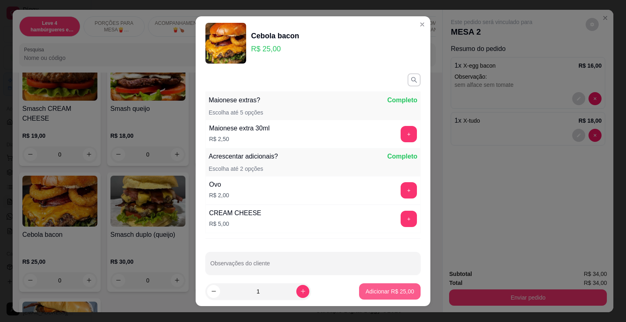
click at [380, 291] on p "Adicionar R$ 25,00" at bounding box center [389, 291] width 48 height 8
type input "1"
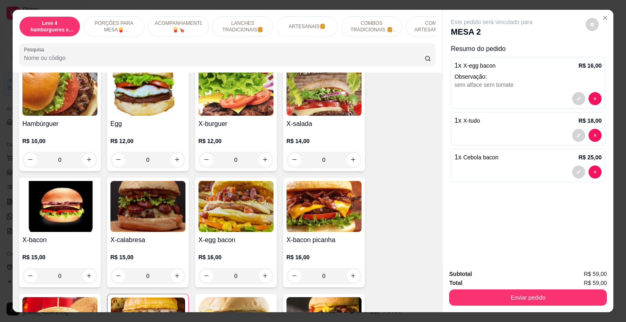
scroll to position [774, 0]
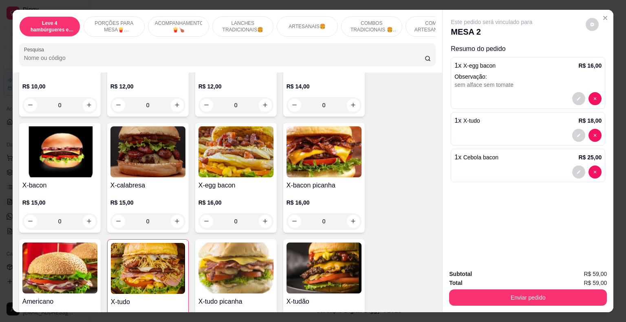
click at [263, 213] on div "0" at bounding box center [235, 221] width 75 height 16
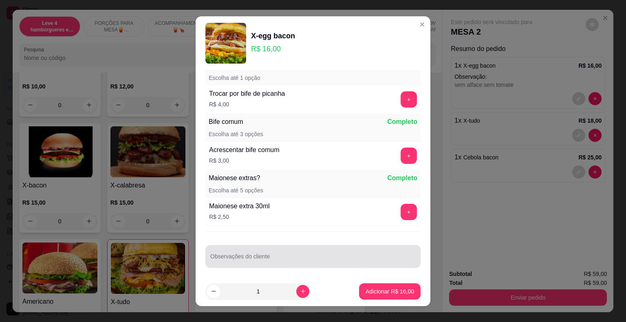
scroll to position [205, 0]
click at [268, 257] on input "Observações do cliente" at bounding box center [312, 259] width 205 height 8
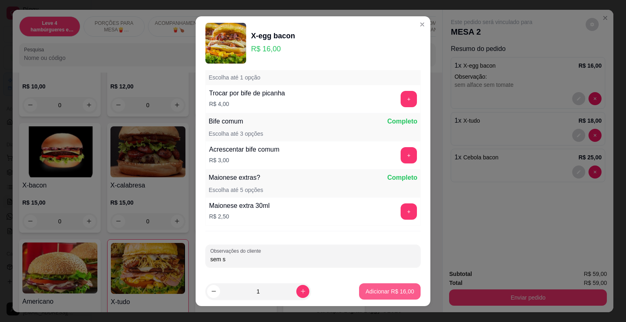
type input "sem s"
click at [394, 294] on p "Adicionar R$ 16,00" at bounding box center [389, 291] width 48 height 8
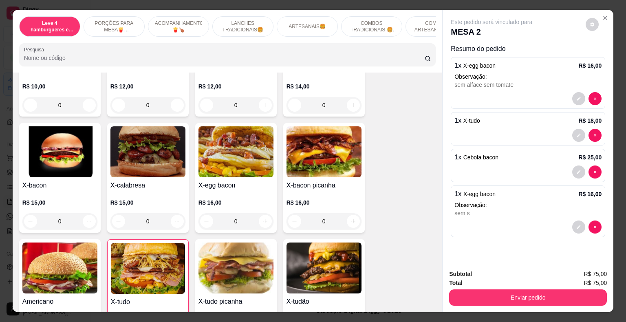
click at [262, 214] on div "0" at bounding box center [235, 221] width 75 height 16
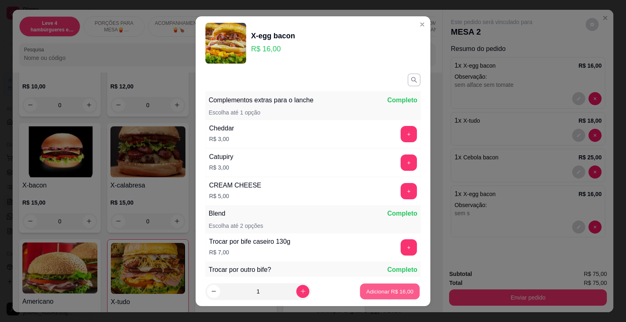
click at [399, 292] on p "Adicionar R$ 16,00" at bounding box center [389, 291] width 47 height 8
type input "1"
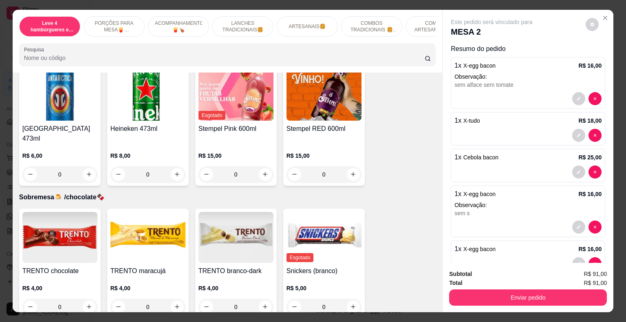
scroll to position [2811, 0]
click at [86, 171] on icon "increase-product-quantity" at bounding box center [89, 174] width 6 height 6
type input "1"
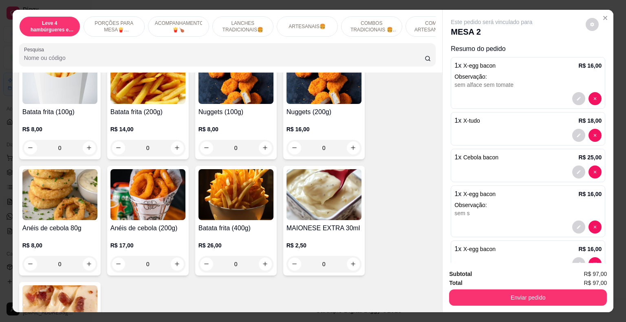
scroll to position [407, 0]
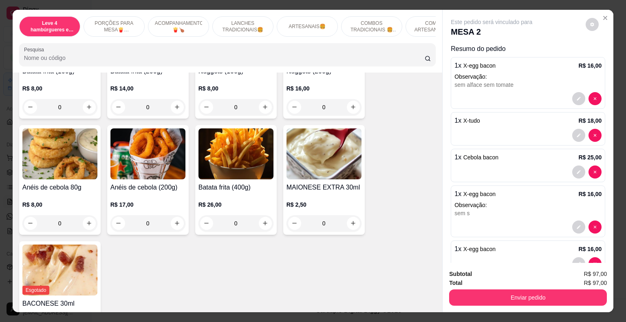
click at [262, 215] on div "0" at bounding box center [235, 223] width 75 height 16
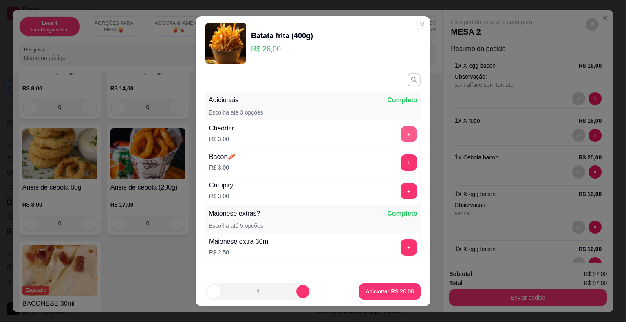
click at [401, 134] on button "+" at bounding box center [409, 134] width 16 height 16
click at [400, 159] on button "+" at bounding box center [408, 162] width 16 height 16
click at [387, 291] on p "Adicionar R$ 32,00" at bounding box center [389, 291] width 48 height 8
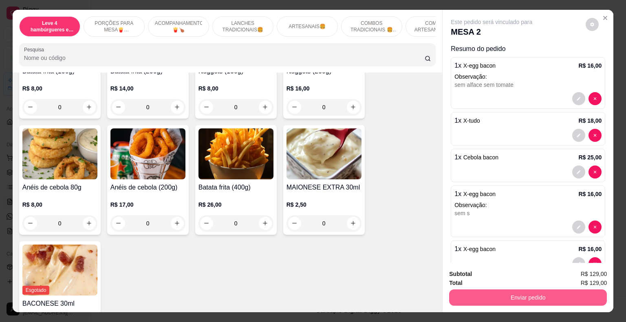
click at [494, 297] on button "Enviar pedido" at bounding box center [528, 297] width 158 height 16
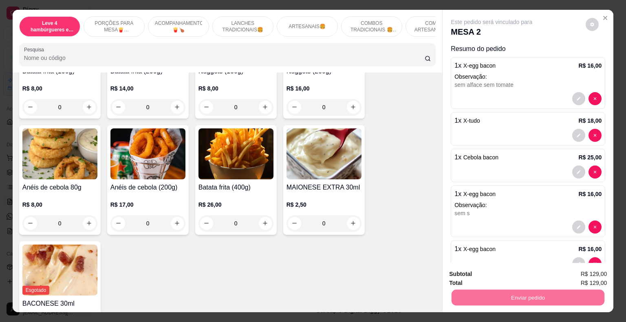
click at [602, 273] on button "Enviar pedido" at bounding box center [586, 274] width 46 height 15
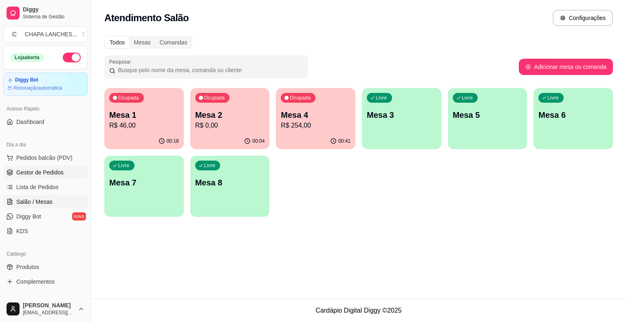
click at [52, 174] on span "Gestor de Pedidos" at bounding box center [39, 172] width 47 height 8
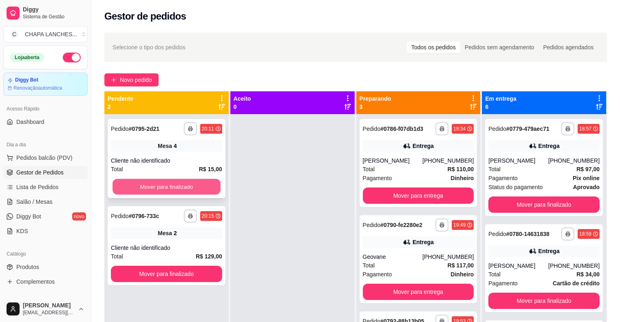
click at [181, 182] on button "Mover para finalizado" at bounding box center [166, 187] width 108 height 16
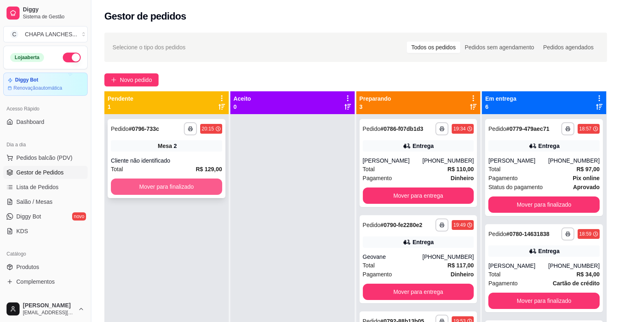
click at [185, 187] on button "Mover para finalizado" at bounding box center [166, 186] width 111 height 16
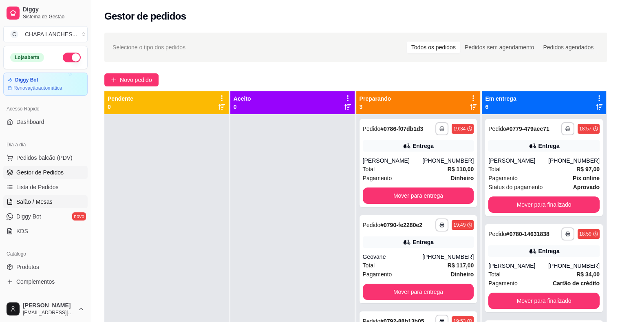
click at [45, 202] on span "Salão / Mesas" at bounding box center [34, 202] width 36 height 8
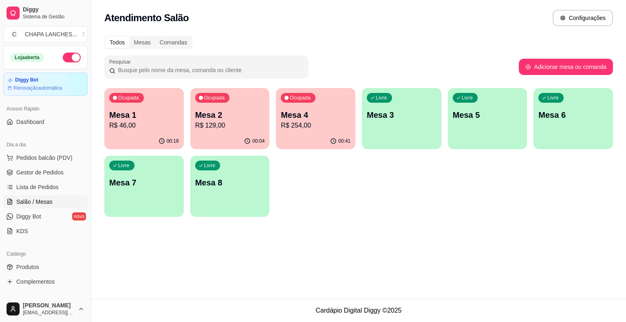
click at [240, 129] on p "R$ 129,00" at bounding box center [230, 126] width 70 height 10
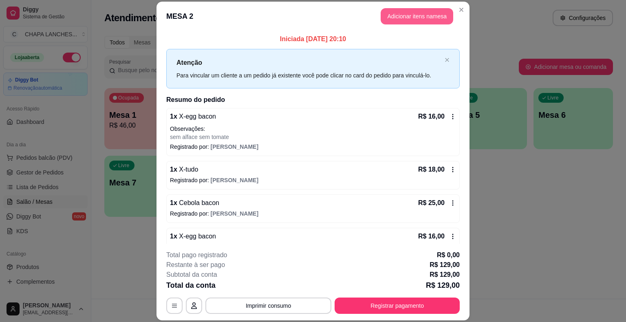
click at [399, 15] on button "Adicionar itens na mesa" at bounding box center [416, 16] width 73 height 16
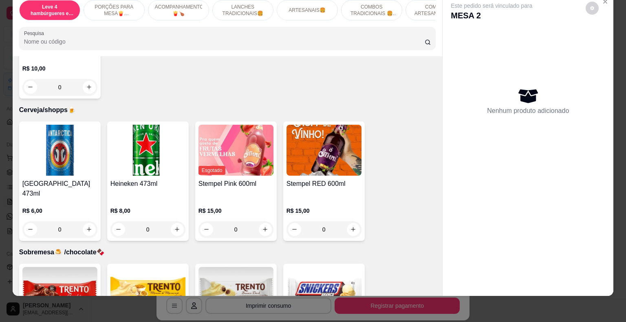
scroll to position [2751, 0]
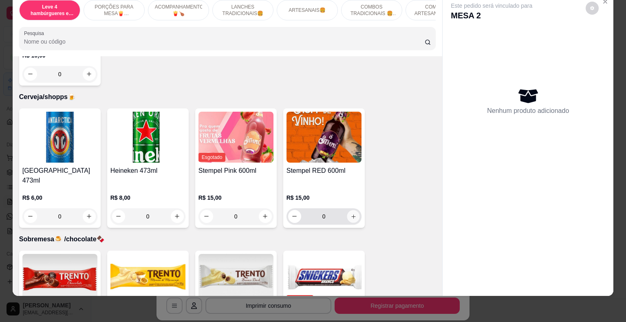
click at [351, 213] on icon "increase-product-quantity" at bounding box center [353, 216] width 6 height 6
type input "1"
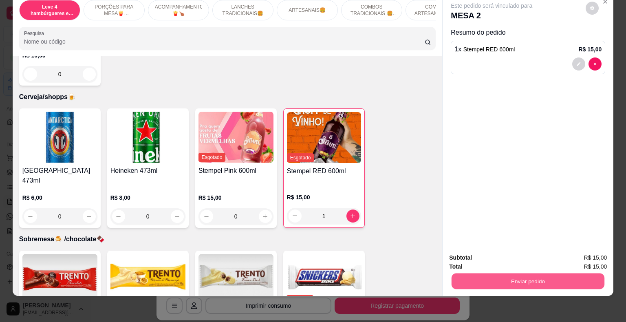
click at [509, 275] on button "Enviar pedido" at bounding box center [527, 281] width 153 height 16
click at [592, 252] on button "Enviar pedido" at bounding box center [586, 254] width 46 height 15
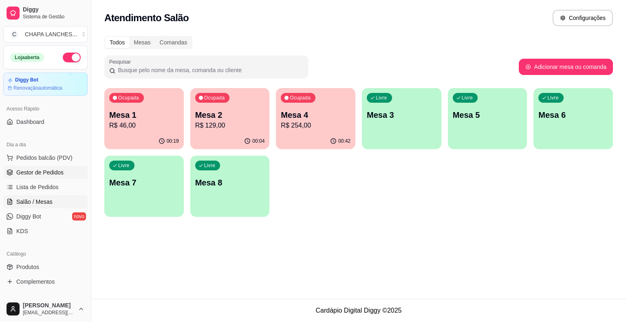
click at [43, 173] on span "Gestor de Pedidos" at bounding box center [39, 172] width 47 height 8
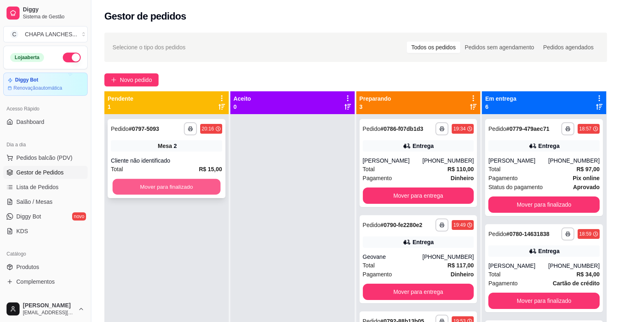
click at [161, 186] on button "Mover para finalizado" at bounding box center [166, 187] width 108 height 16
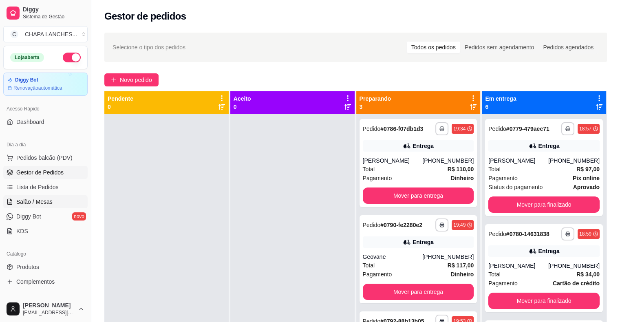
click at [56, 198] on link "Salão / Mesas" at bounding box center [45, 201] width 84 height 13
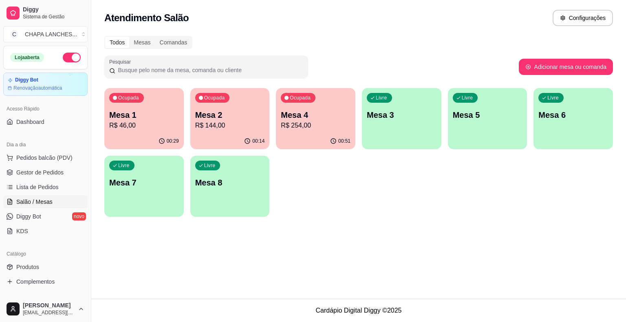
click at [222, 126] on p "R$ 144,00" at bounding box center [230, 126] width 70 height 10
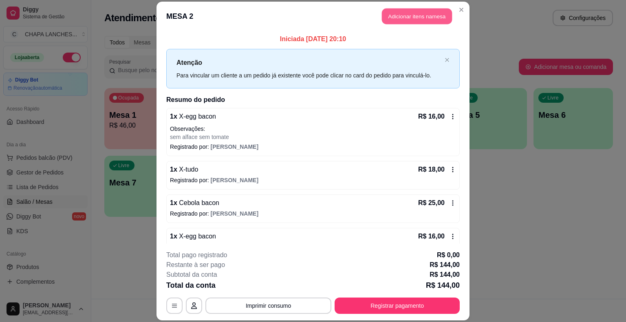
click at [416, 20] on button "Adicionar itens na mesa" at bounding box center [417, 17] width 70 height 16
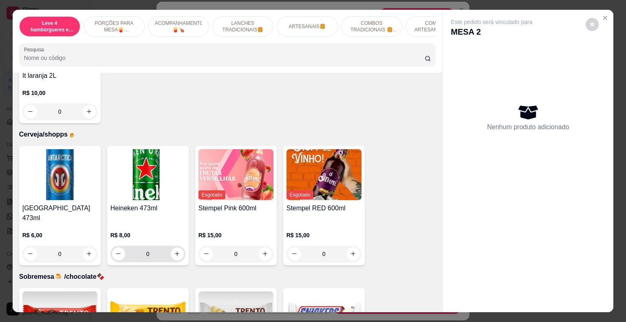
scroll to position [2770, 0]
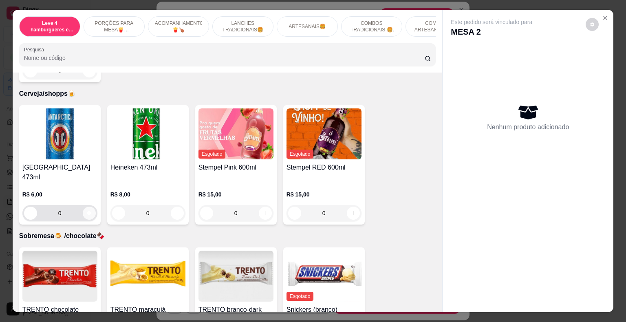
click at [86, 210] on icon "increase-product-quantity" at bounding box center [89, 213] width 6 height 6
type input "1"
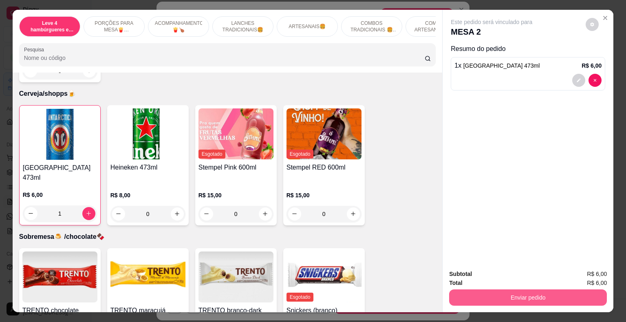
click at [477, 293] on button "Enviar pedido" at bounding box center [528, 297] width 158 height 16
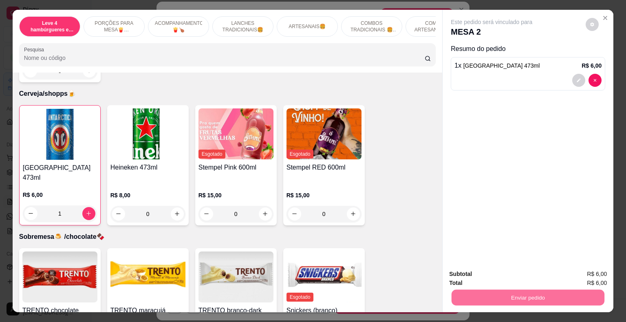
click at [585, 272] on button "Enviar pedido" at bounding box center [586, 274] width 46 height 15
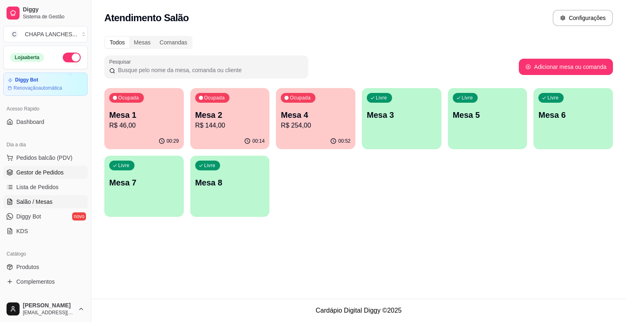
click at [50, 173] on span "Gestor de Pedidos" at bounding box center [39, 172] width 47 height 8
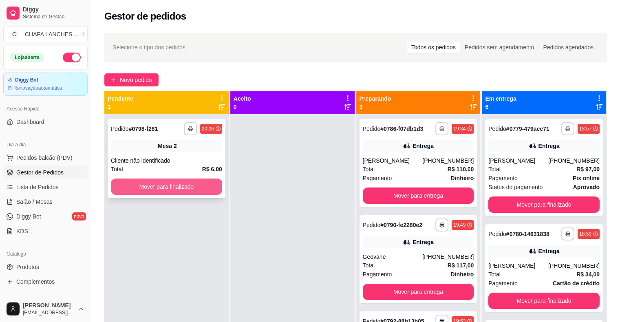
click at [152, 184] on button "Mover para finalizado" at bounding box center [166, 186] width 111 height 16
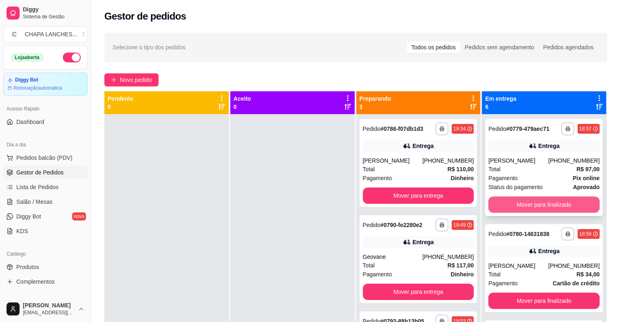
click at [522, 201] on button "Mover para finalizado" at bounding box center [543, 204] width 111 height 16
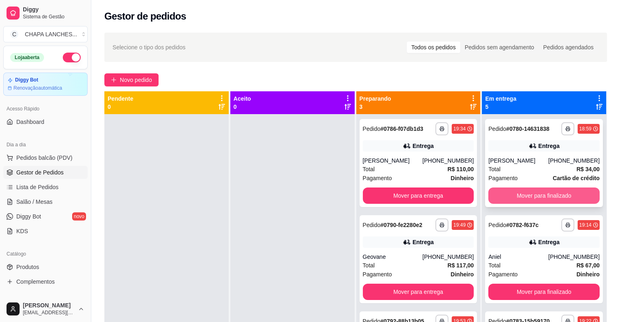
click at [525, 196] on button "Mover para finalizado" at bounding box center [543, 195] width 111 height 16
click at [530, 194] on button "Mover para finalizado" at bounding box center [543, 195] width 111 height 16
click at [534, 193] on button "Mover para finalizado" at bounding box center [543, 195] width 111 height 16
click at [537, 194] on button "Mover para finalizado" at bounding box center [543, 195] width 111 height 16
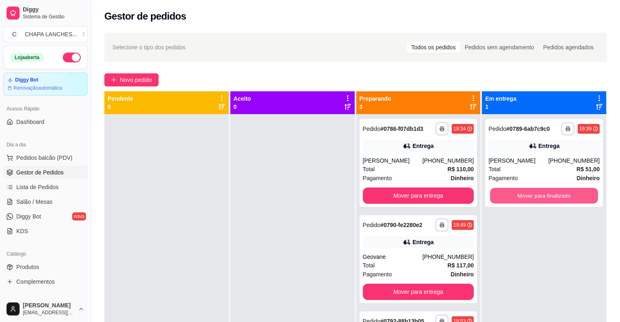
click at [538, 194] on button "Mover para finalizado" at bounding box center [544, 196] width 108 height 16
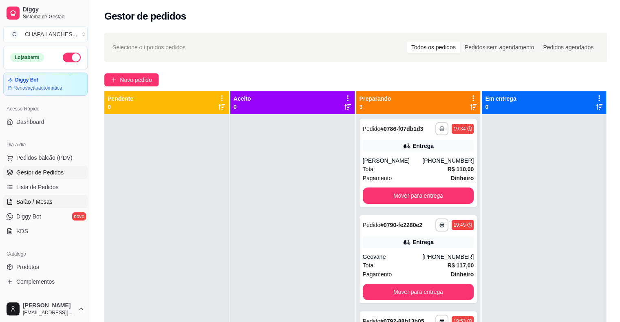
click at [56, 202] on link "Salão / Mesas" at bounding box center [45, 201] width 84 height 13
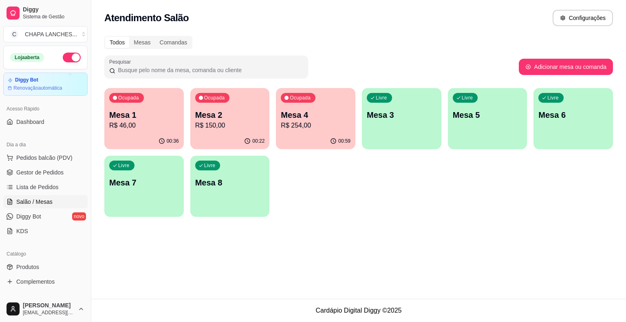
click at [154, 130] on div "Ocupada Mesa 1 R$ 46,00" at bounding box center [143, 110] width 79 height 45
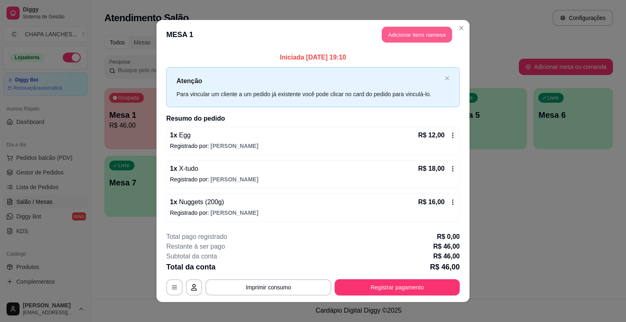
click at [396, 34] on button "Adicionar itens na mesa" at bounding box center [417, 35] width 70 height 16
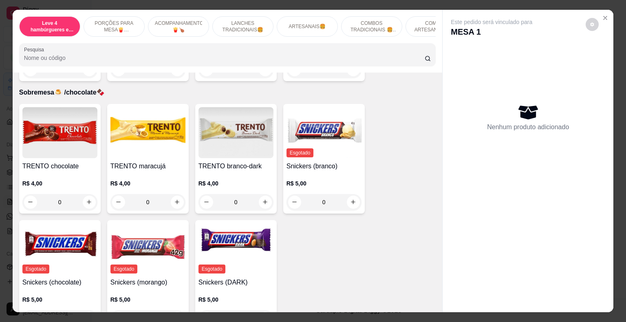
scroll to position [2791, 0]
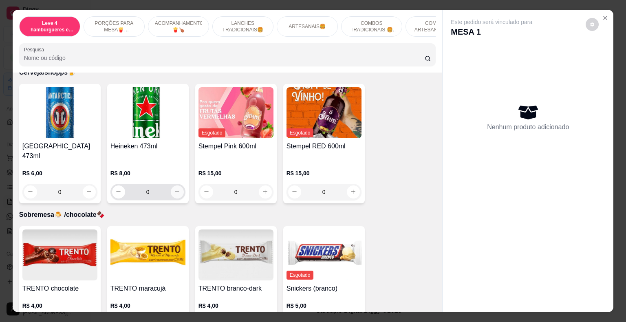
click at [175, 189] on icon "increase-product-quantity" at bounding box center [177, 192] width 6 height 6
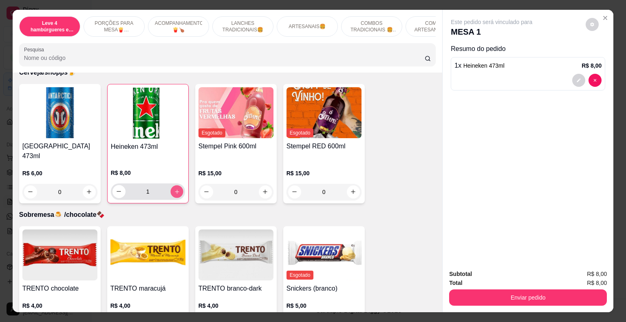
click at [175, 188] on icon "increase-product-quantity" at bounding box center [177, 191] width 6 height 6
type input "2"
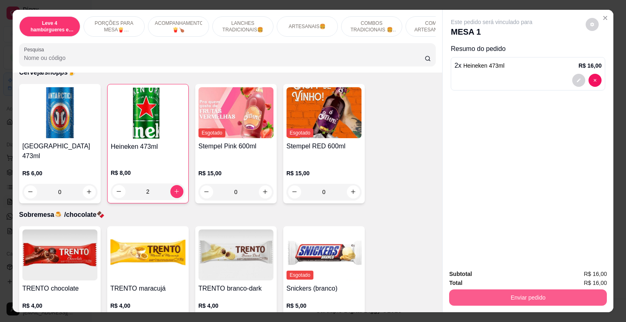
click at [512, 294] on button "Enviar pedido" at bounding box center [528, 297] width 158 height 16
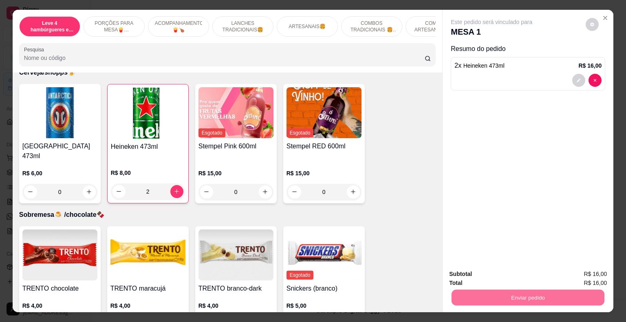
click at [578, 276] on button "Enviar pedido" at bounding box center [586, 274] width 46 height 15
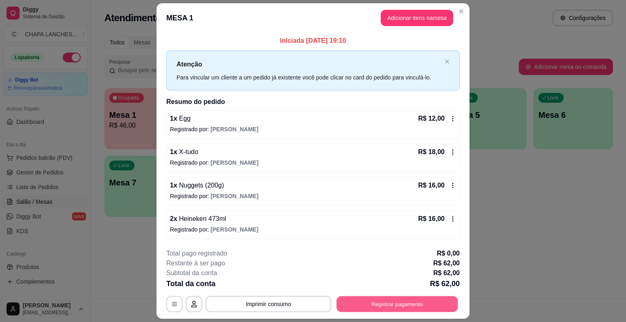
click at [404, 306] on button "Registrar pagamento" at bounding box center [396, 304] width 121 height 16
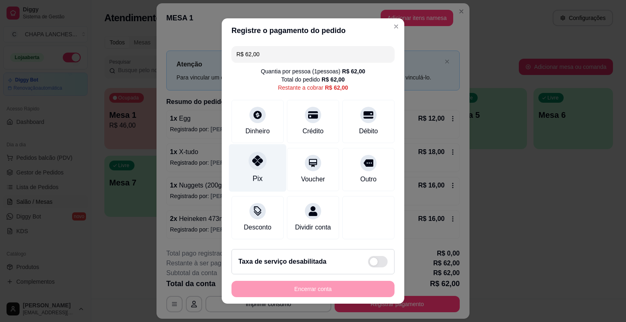
click at [253, 164] on icon at bounding box center [257, 160] width 11 height 11
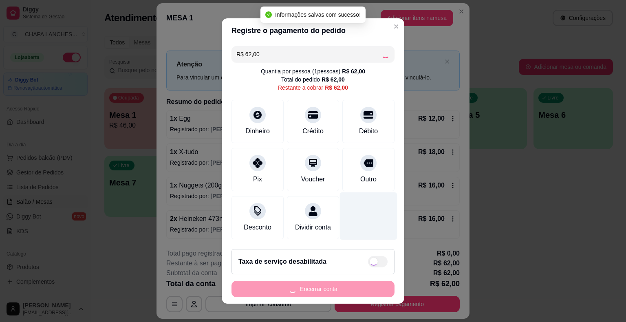
type input "R$ 0,00"
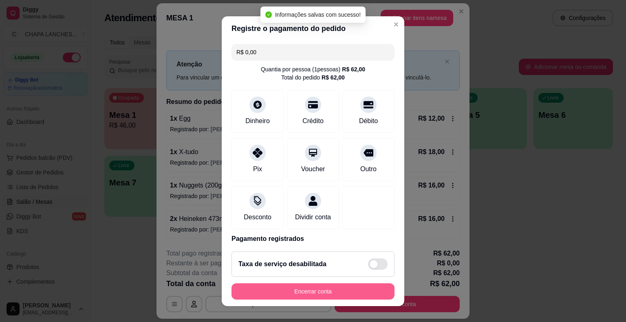
click at [341, 288] on button "Encerrar conta" at bounding box center [312, 291] width 163 height 16
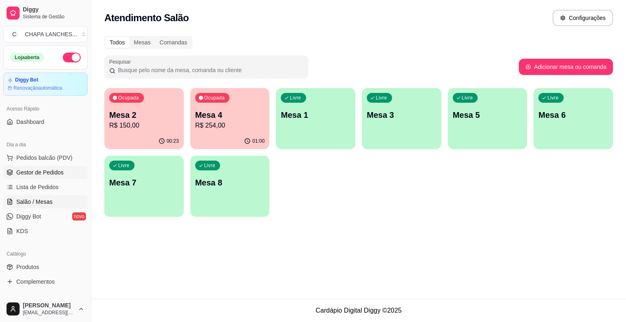
click at [61, 172] on span "Gestor de Pedidos" at bounding box center [39, 172] width 47 height 8
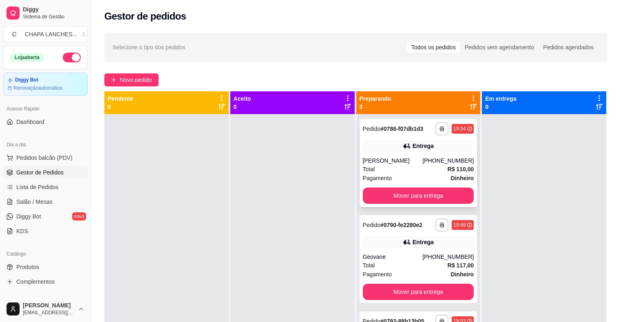
click at [379, 173] on div "Total R$ 110,00" at bounding box center [418, 169] width 111 height 9
click at [402, 198] on button "Mover para entrega" at bounding box center [418, 195] width 111 height 16
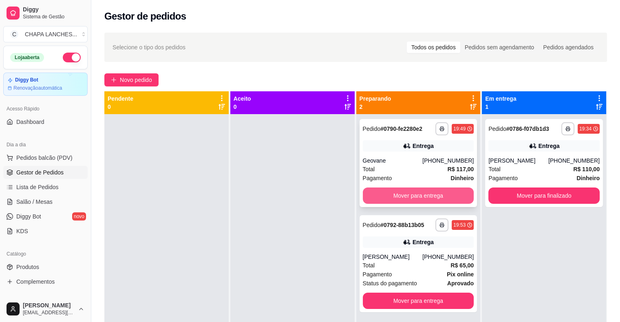
click at [398, 195] on button "Mover para entrega" at bounding box center [418, 195] width 111 height 16
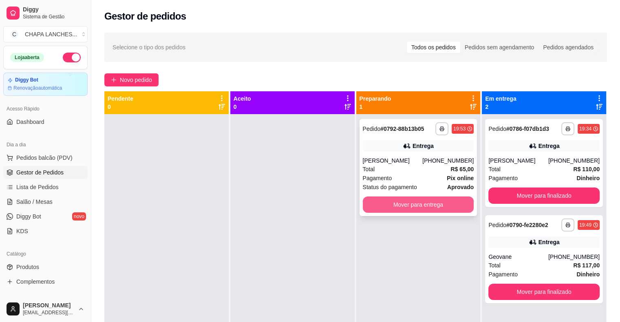
click at [403, 205] on button "Mover para entrega" at bounding box center [418, 204] width 111 height 16
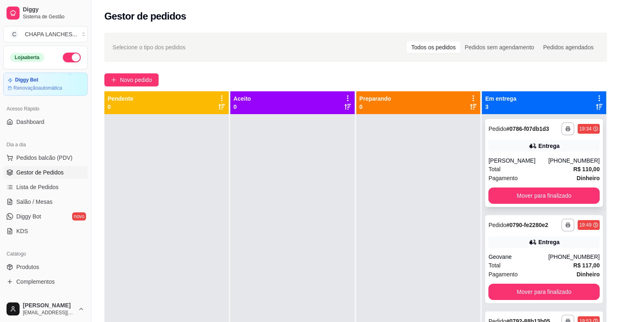
click at [533, 162] on div "[PERSON_NAME]" at bounding box center [518, 160] width 60 height 8
click at [520, 258] on div "Geovane" at bounding box center [518, 257] width 60 height 8
click at [44, 201] on span "Salão / Mesas" at bounding box center [34, 202] width 36 height 8
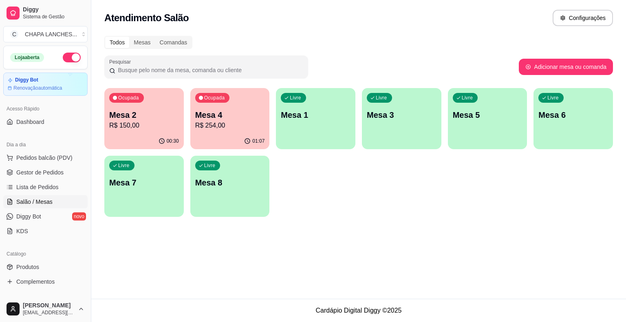
click at [171, 118] on p "Mesa 2" at bounding box center [144, 114] width 70 height 11
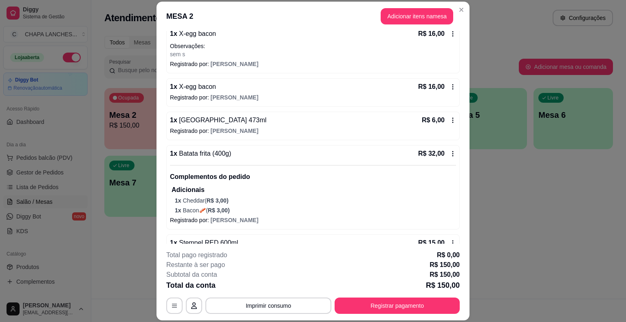
scroll to position [204, 0]
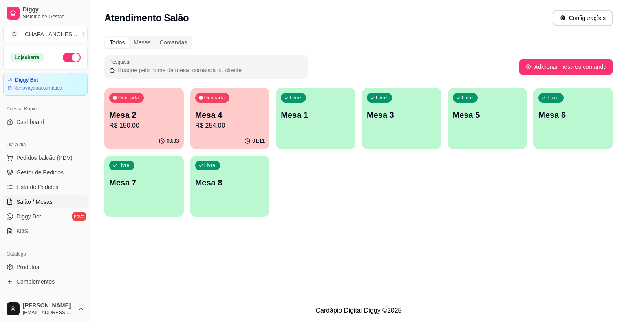
click at [210, 130] on p "R$ 254,00" at bounding box center [230, 126] width 70 height 10
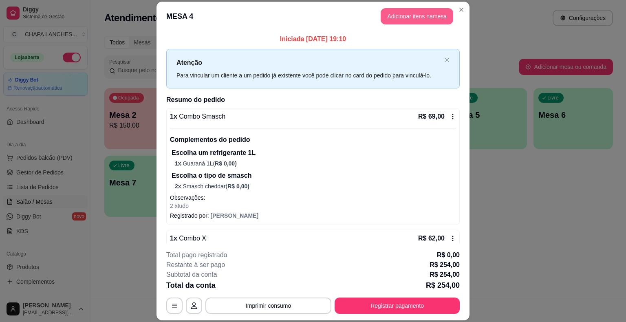
click at [402, 19] on button "Adicionar itens na mesa" at bounding box center [416, 16] width 73 height 16
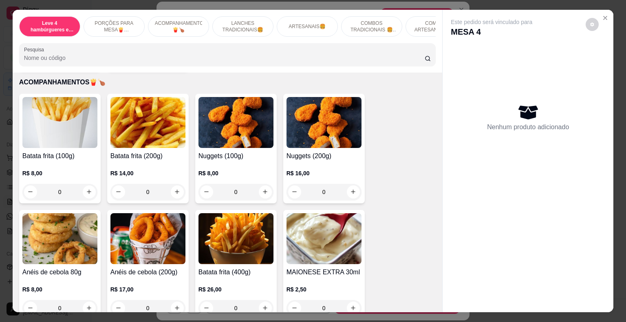
scroll to position [326, 0]
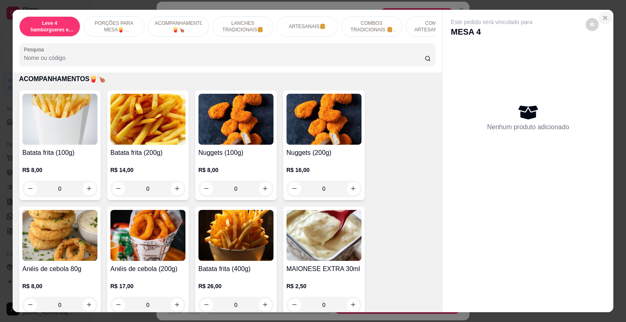
click at [605, 15] on icon "Close" at bounding box center [605, 18] width 7 height 7
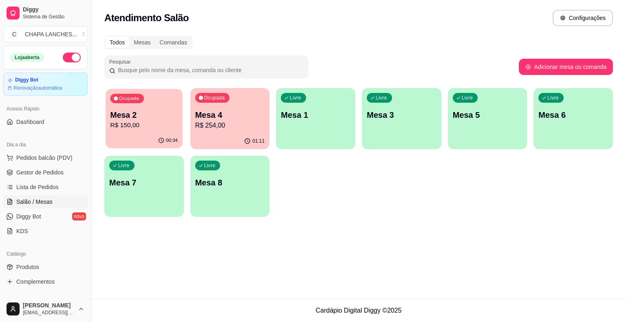
click at [137, 112] on p "Mesa 2" at bounding box center [144, 115] width 68 height 11
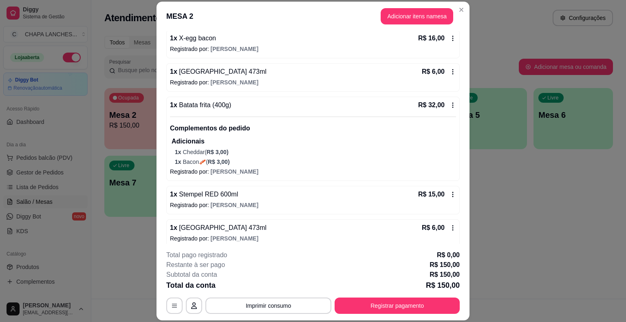
scroll to position [256, 0]
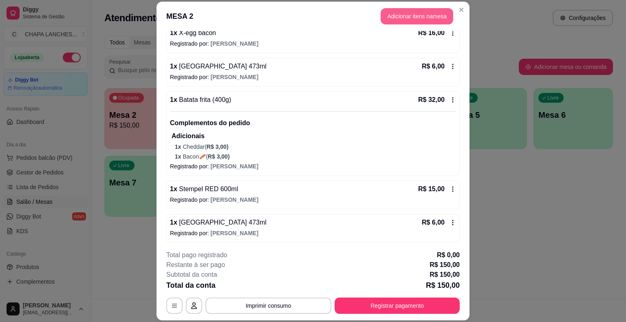
click at [400, 19] on button "Adicionar itens na mesa" at bounding box center [416, 16] width 73 height 16
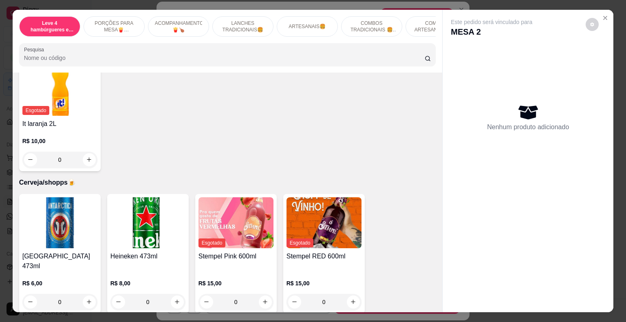
scroll to position [2811, 0]
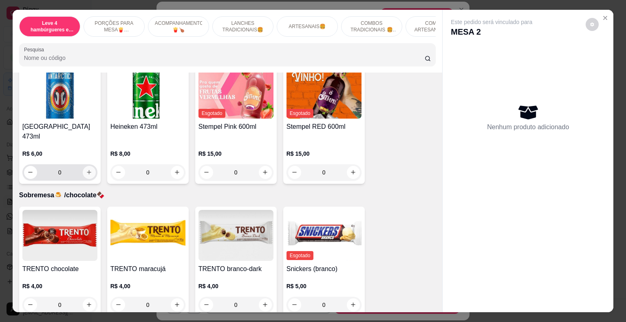
click at [87, 169] on icon "increase-product-quantity" at bounding box center [89, 172] width 6 height 6
type input "1"
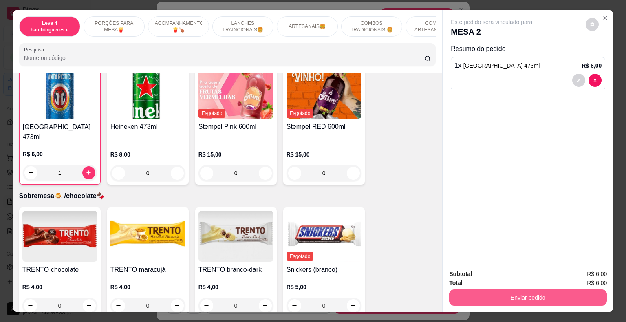
click at [524, 295] on button "Enviar pedido" at bounding box center [528, 297] width 158 height 16
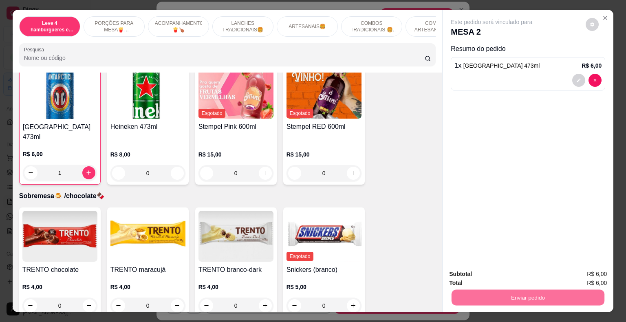
click at [592, 272] on button "Enviar pedido" at bounding box center [586, 274] width 46 height 15
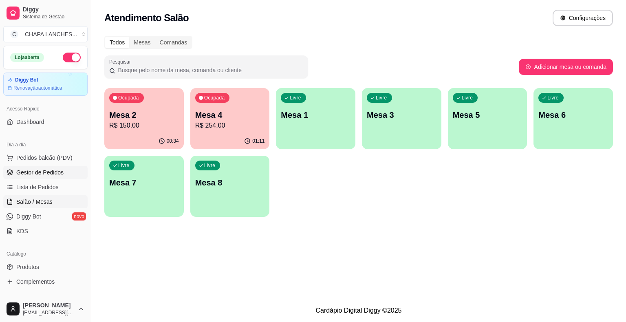
click at [73, 172] on link "Gestor de Pedidos" at bounding box center [45, 172] width 84 height 13
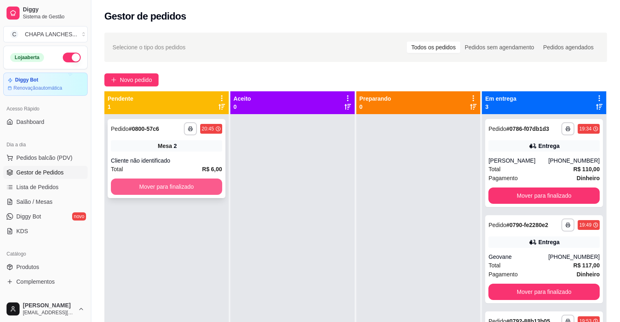
click at [157, 185] on button "Mover para finalizado" at bounding box center [166, 186] width 111 height 16
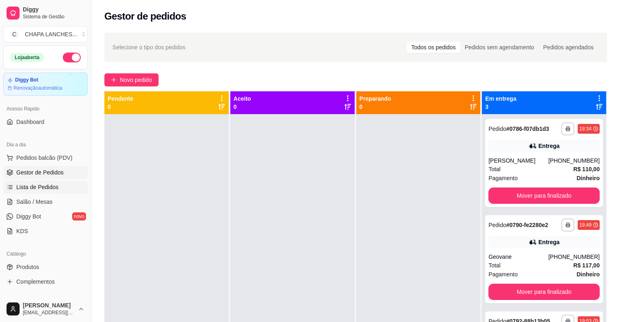
click at [60, 191] on link "Lista de Pedidos" at bounding box center [45, 186] width 84 height 13
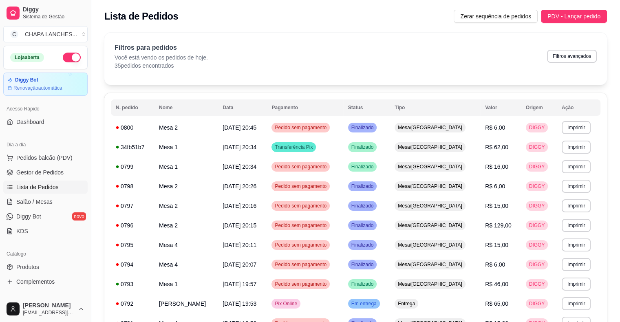
click at [58, 190] on span "Lista de Pedidos" at bounding box center [37, 187] width 42 height 8
drag, startPoint x: 56, startPoint y: 200, endPoint x: 70, endPoint y: 193, distance: 15.7
click at [57, 200] on link "Salão / Mesas" at bounding box center [45, 201] width 84 height 13
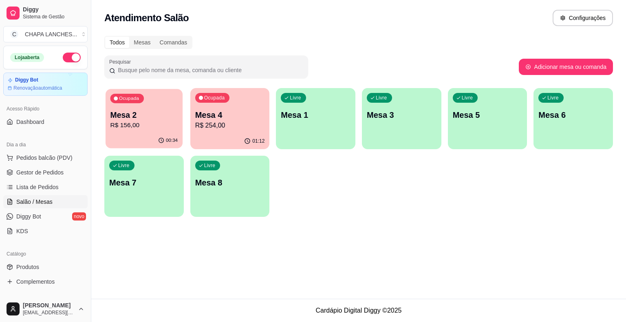
click at [142, 133] on div "Ocupada Mesa 2 R$ 156,00" at bounding box center [144, 111] width 77 height 44
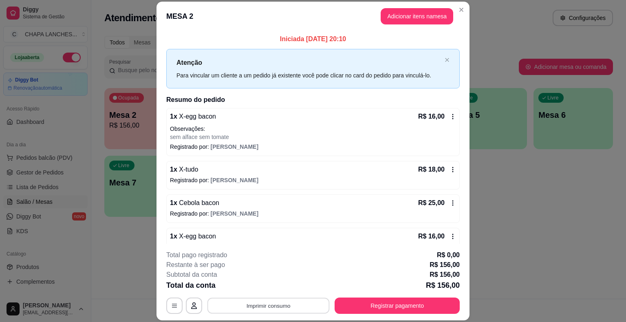
click at [269, 303] on button "Imprimir consumo" at bounding box center [268, 306] width 122 height 16
click at [277, 286] on button "IMPRESSORA" at bounding box center [267, 286] width 57 height 13
click at [304, 280] on div "Total da conta R$ 156,00" at bounding box center [312, 284] width 293 height 11
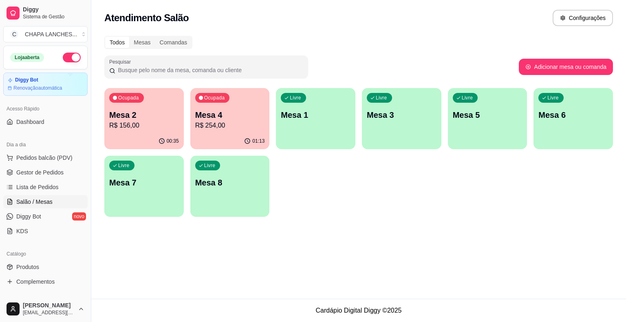
click at [154, 121] on p "R$ 156,00" at bounding box center [144, 126] width 70 height 10
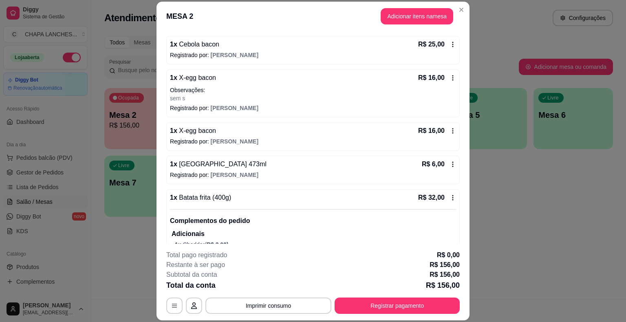
scroll to position [163, 0]
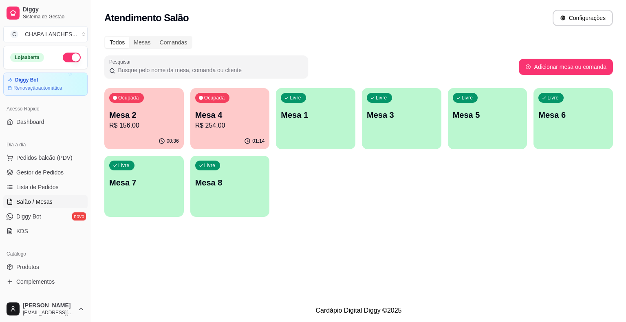
click at [213, 123] on p "R$ 254,00" at bounding box center [230, 126] width 70 height 10
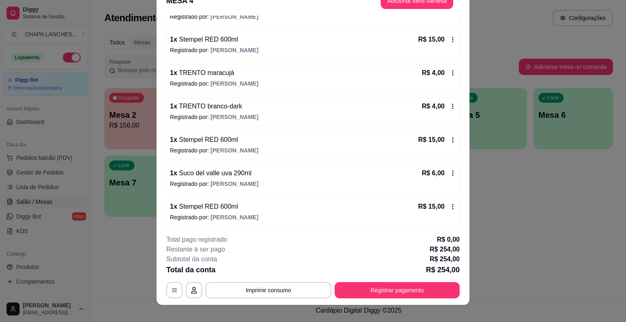
scroll to position [24, 0]
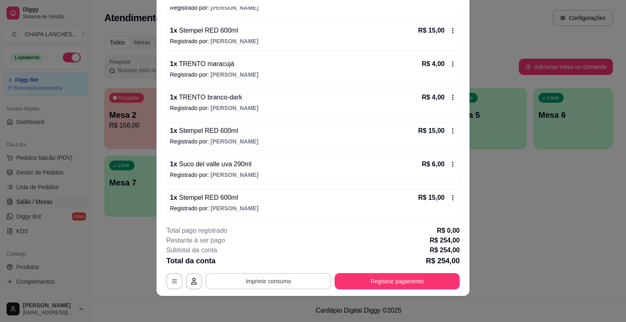
click at [280, 283] on button "Imprimir consumo" at bounding box center [268, 281] width 126 height 16
click at [282, 262] on button "IMPRESSORA" at bounding box center [267, 262] width 59 height 13
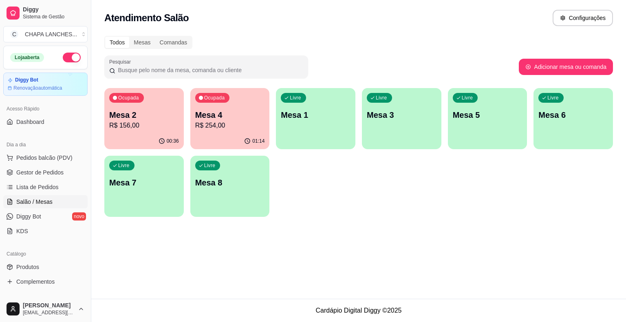
click at [219, 117] on p "Mesa 4" at bounding box center [230, 114] width 70 height 11
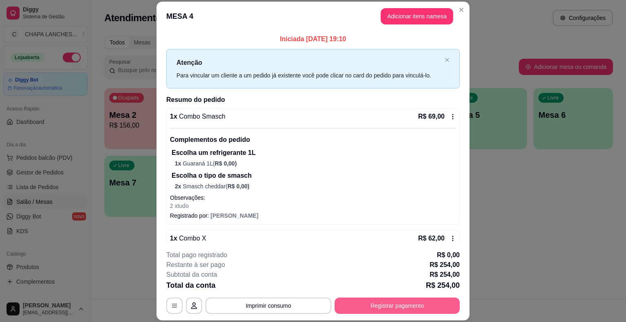
click at [412, 303] on button "Registrar pagamento" at bounding box center [396, 305] width 125 height 16
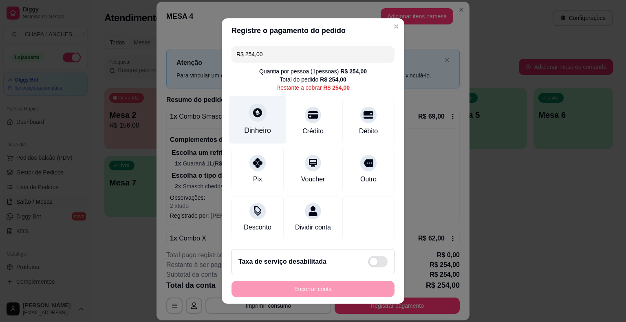
click at [252, 121] on div at bounding box center [257, 112] width 18 height 18
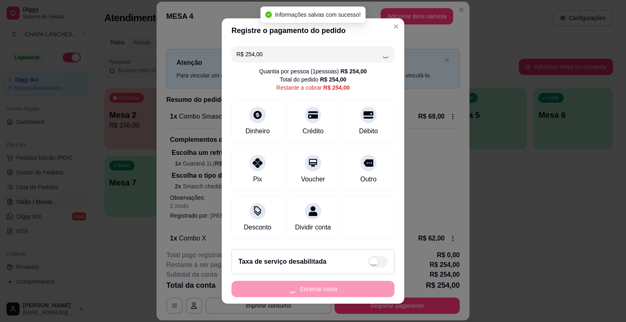
type input "R$ 0,00"
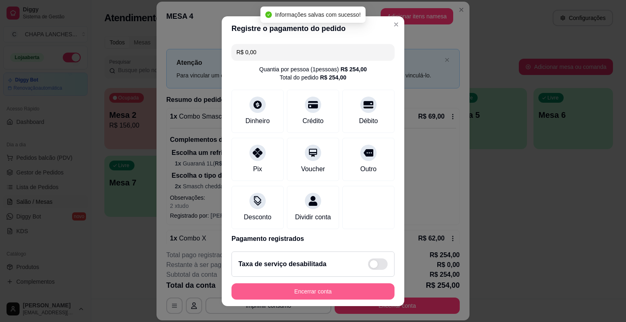
click at [332, 289] on button "Encerrar conta" at bounding box center [312, 291] width 163 height 16
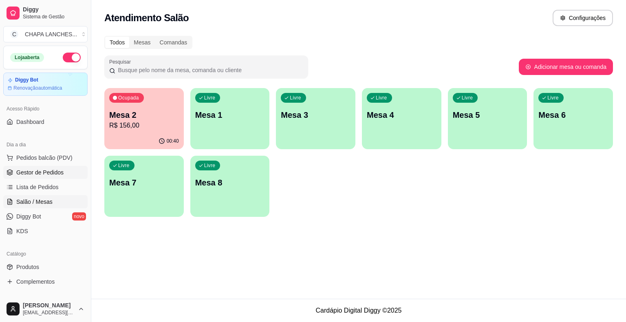
click at [49, 174] on span "Gestor de Pedidos" at bounding box center [39, 172] width 47 height 8
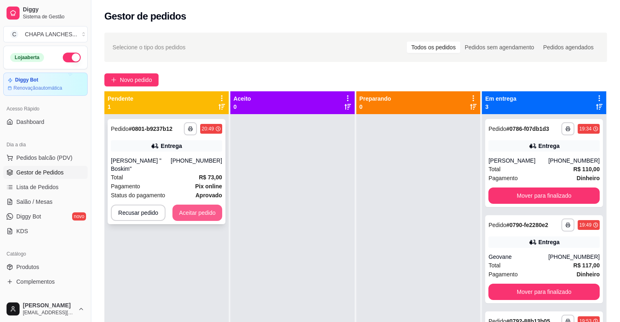
click at [203, 205] on button "Aceitar pedido" at bounding box center [197, 213] width 50 height 16
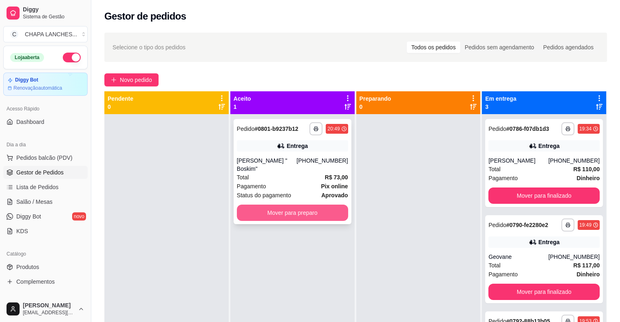
click at [257, 206] on button "Mover para preparo" at bounding box center [292, 213] width 111 height 16
click at [301, 207] on button "Mover para preparo" at bounding box center [292, 213] width 111 height 16
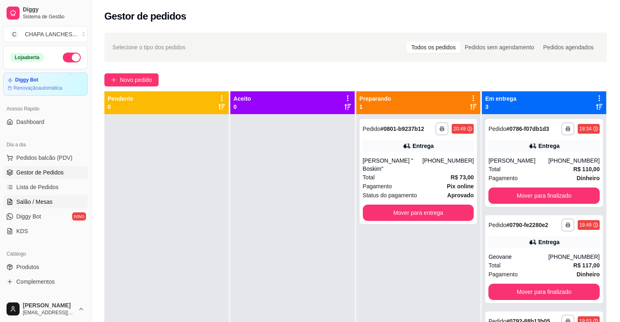
click at [60, 198] on link "Salão / Mesas" at bounding box center [45, 201] width 84 height 13
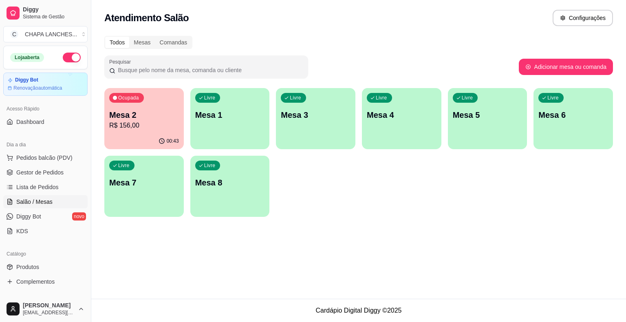
click at [146, 130] on div "Ocupada Mesa 2 R$ 156,00" at bounding box center [143, 110] width 79 height 45
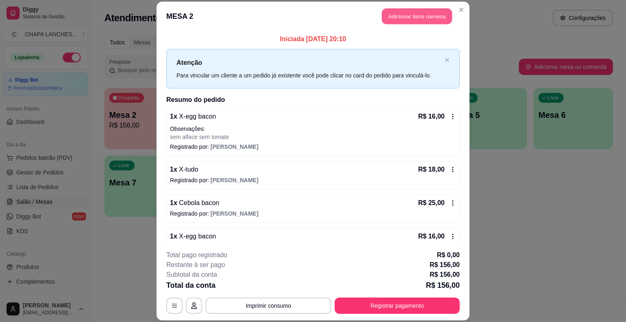
click at [401, 18] on button "Adicionar itens na mesa" at bounding box center [417, 17] width 70 height 16
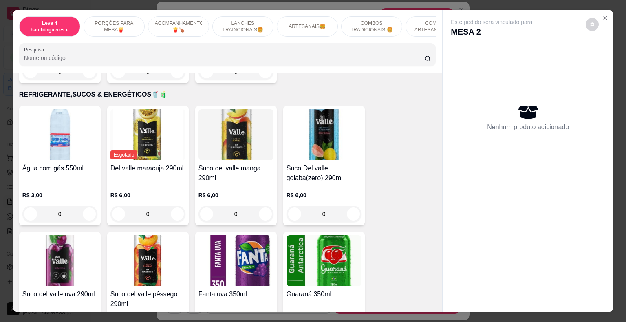
scroll to position [1915, 0]
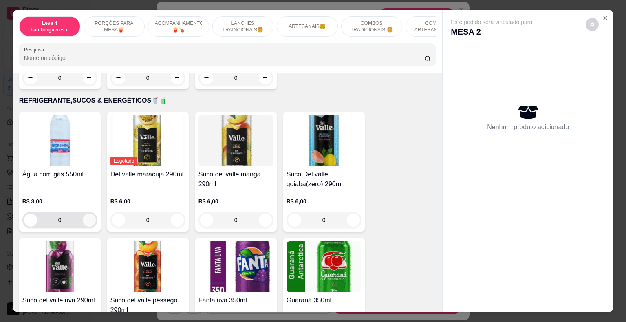
click at [87, 217] on icon "increase-product-quantity" at bounding box center [89, 220] width 6 height 6
type input "1"
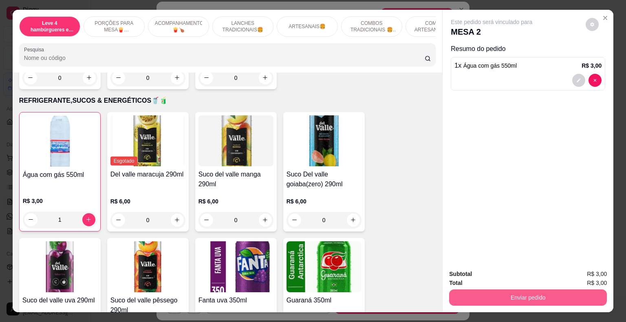
click at [497, 296] on button "Enviar pedido" at bounding box center [528, 297] width 158 height 16
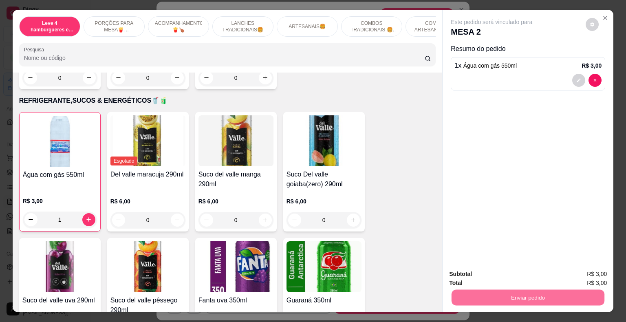
click at [595, 274] on button "Enviar pedido" at bounding box center [586, 274] width 46 height 15
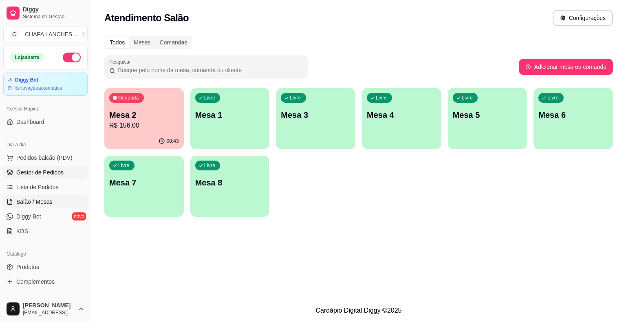
click at [55, 169] on span "Gestor de Pedidos" at bounding box center [39, 172] width 47 height 8
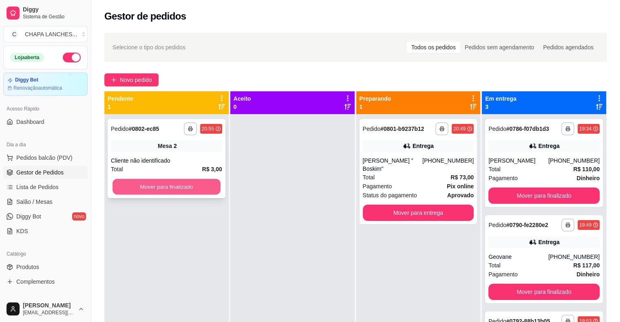
click at [165, 189] on button "Mover para finalizado" at bounding box center [166, 187] width 108 height 16
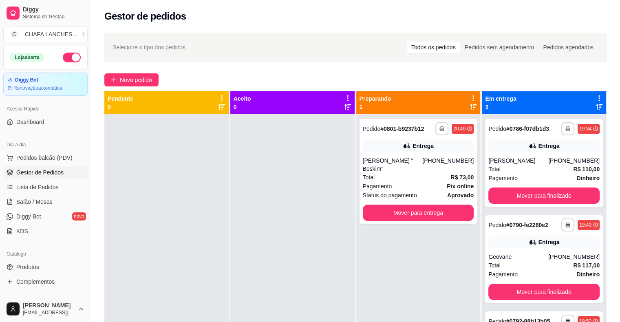
drag, startPoint x: 183, startPoint y: 224, endPoint x: 147, endPoint y: 224, distance: 35.5
click at [180, 224] on div at bounding box center [166, 275] width 124 height 322
click at [55, 205] on link "Salão / Mesas" at bounding box center [45, 201] width 84 height 13
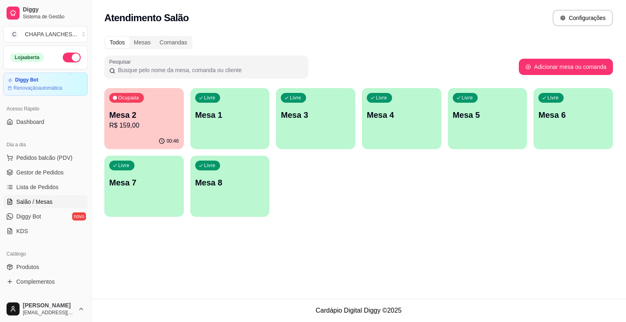
click at [150, 126] on p "R$ 159,00" at bounding box center [144, 126] width 70 height 10
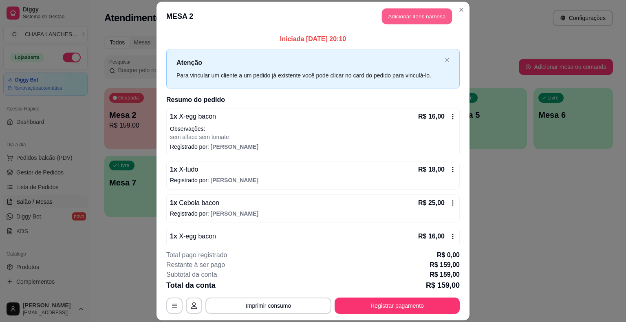
click at [402, 20] on button "Adicionar itens na mesa" at bounding box center [417, 17] width 70 height 16
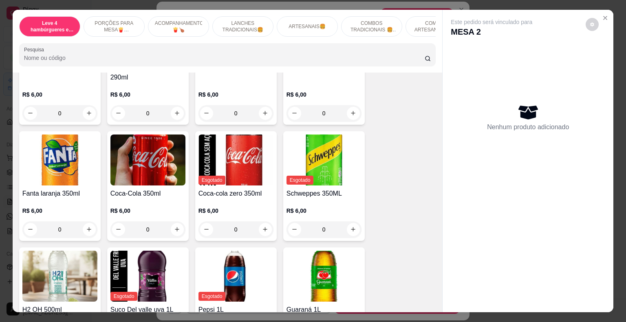
scroll to position [2159, 0]
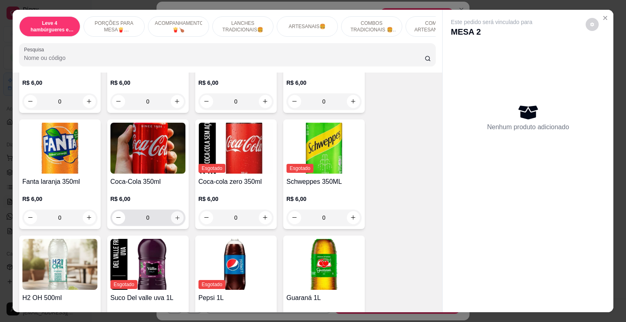
click at [174, 214] on icon "increase-product-quantity" at bounding box center [177, 217] width 6 height 6
type input "1"
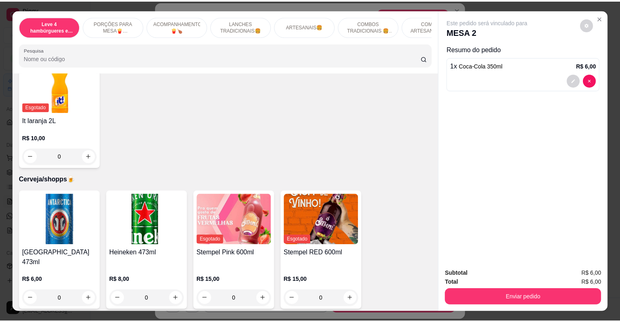
scroll to position [2689, 0]
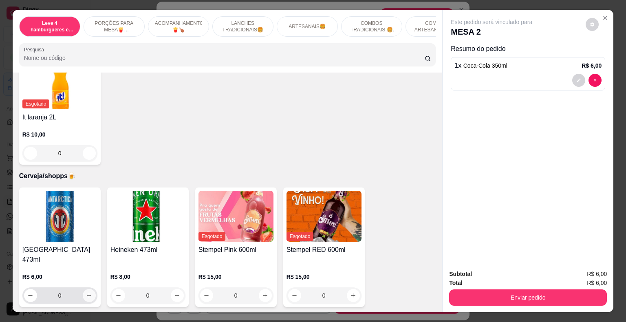
click at [87, 293] on icon "increase-product-quantity" at bounding box center [89, 295] width 4 height 4
type input "1"
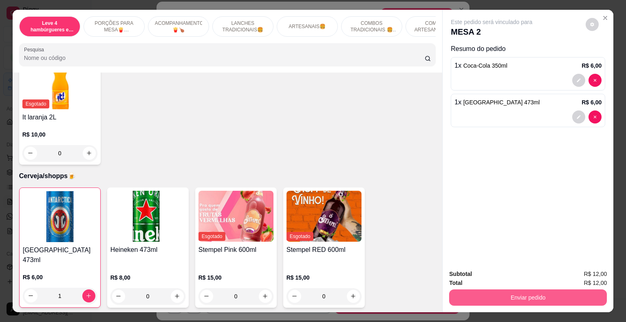
click at [488, 293] on button "Enviar pedido" at bounding box center [528, 297] width 158 height 16
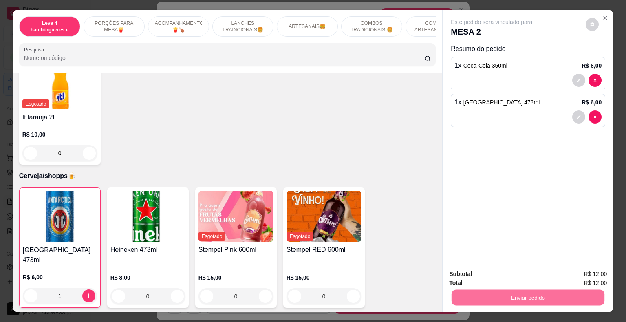
click at [590, 275] on button "Enviar pedido" at bounding box center [585, 274] width 45 height 15
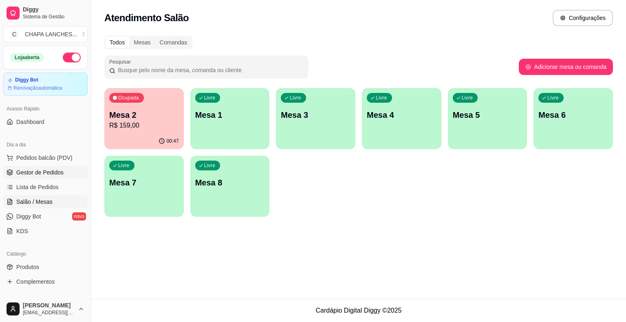
click at [57, 172] on span "Gestor de Pedidos" at bounding box center [39, 172] width 47 height 8
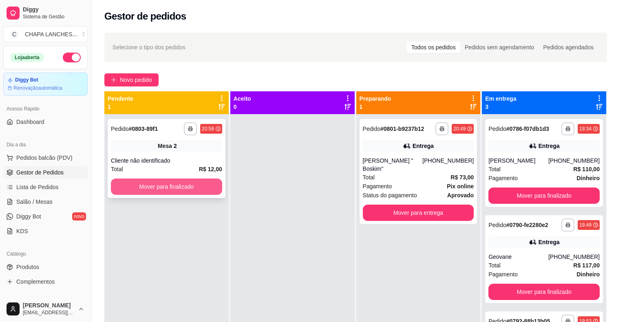
click at [162, 188] on button "Mover para finalizado" at bounding box center [166, 186] width 111 height 16
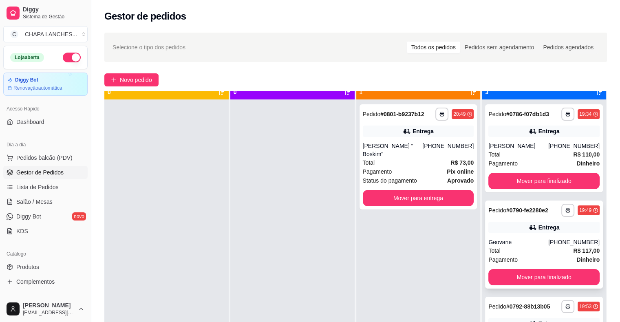
scroll to position [23, 0]
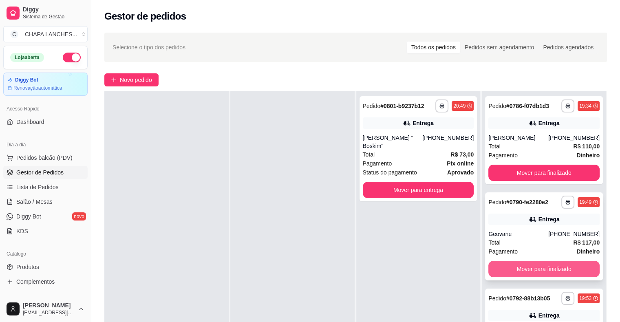
click at [543, 268] on button "Mover para finalizado" at bounding box center [543, 269] width 111 height 16
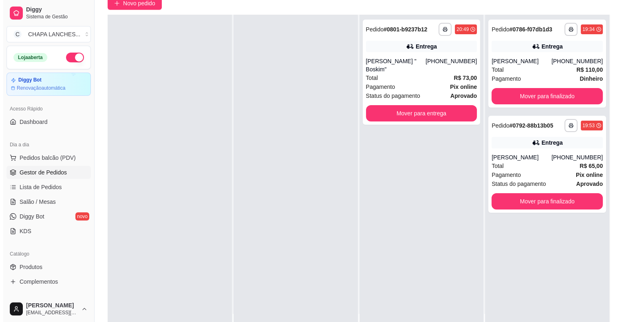
scroll to position [81, 0]
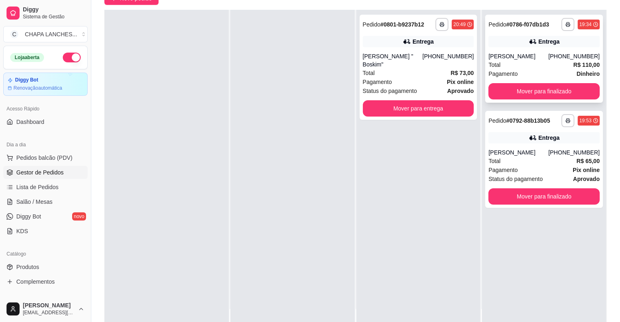
click at [515, 61] on div "Total R$ 110,00" at bounding box center [543, 64] width 111 height 9
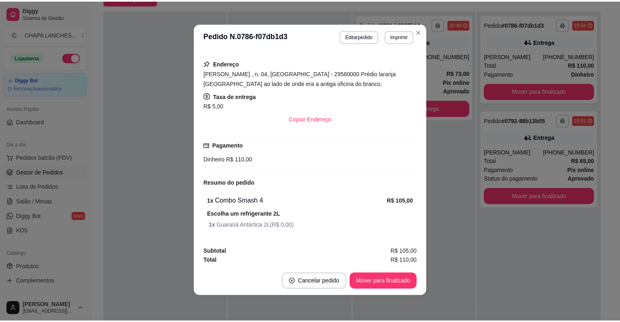
scroll to position [2, 0]
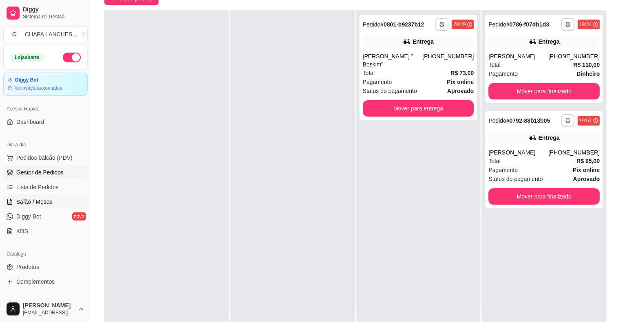
click at [57, 200] on link "Salão / Mesas" at bounding box center [45, 201] width 84 height 13
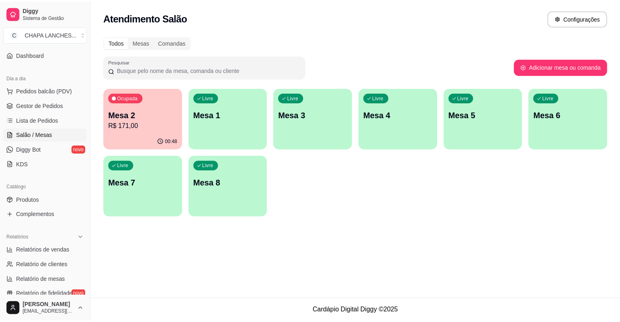
scroll to position [81, 0]
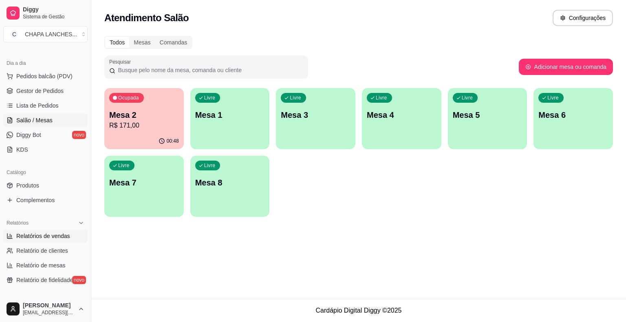
click at [59, 233] on span "Relatórios de vendas" at bounding box center [43, 236] width 54 height 8
select select "ALL"
select select "0"
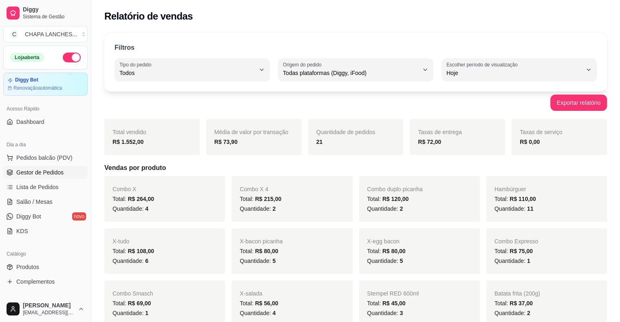
click at [54, 175] on span "Gestor de Pedidos" at bounding box center [39, 172] width 47 height 8
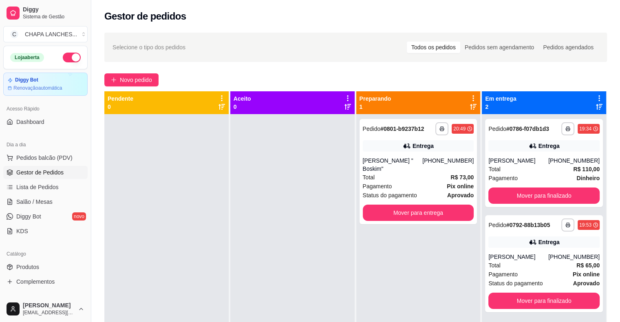
drag, startPoint x: 127, startPoint y: 169, endPoint x: 193, endPoint y: 174, distance: 66.1
click at [130, 171] on div at bounding box center [166, 275] width 124 height 322
click at [524, 194] on button "Mover para finalizado" at bounding box center [543, 195] width 111 height 16
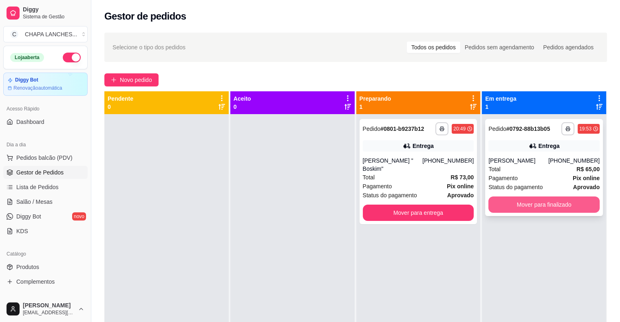
click at [523, 205] on button "Mover para finalizado" at bounding box center [543, 204] width 111 height 16
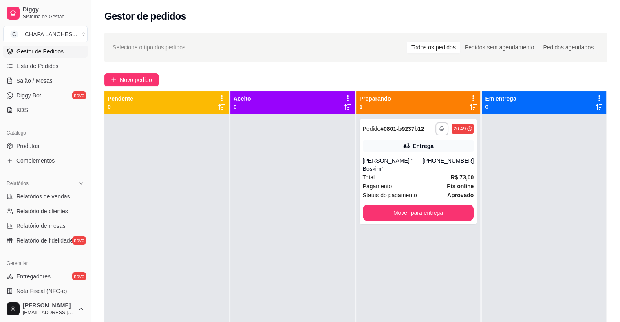
scroll to position [122, 0]
click at [65, 196] on span "Relatórios de vendas" at bounding box center [43, 195] width 54 height 8
select select "ALL"
select select "0"
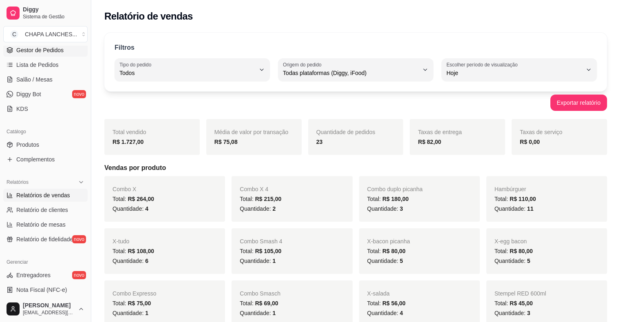
click at [38, 53] on span "Gestor de Pedidos" at bounding box center [39, 50] width 47 height 8
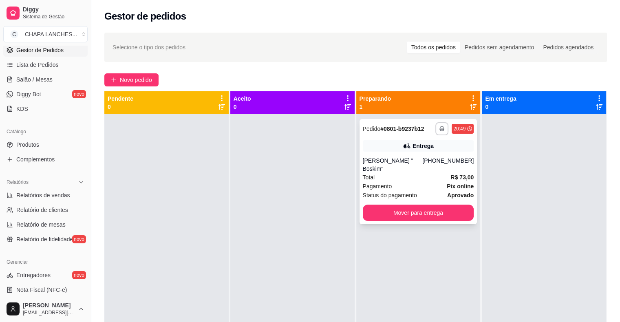
click at [408, 164] on div "[PERSON_NAME] " Boskim"" at bounding box center [393, 164] width 60 height 16
click at [385, 182] on span "Pagamento" at bounding box center [377, 186] width 29 height 9
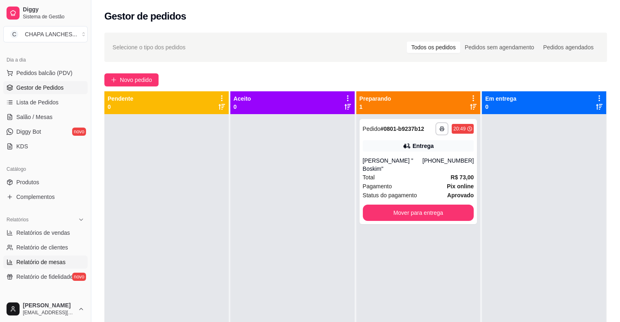
scroll to position [81, 0]
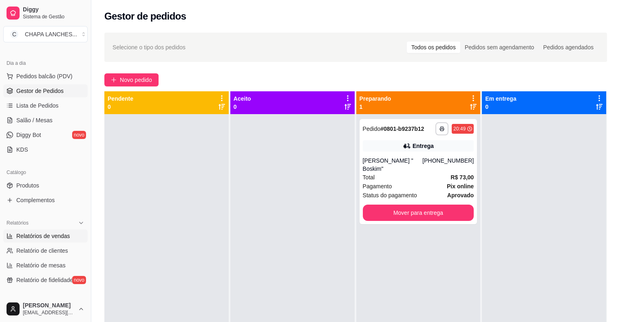
click at [59, 237] on span "Relatórios de vendas" at bounding box center [43, 236] width 54 height 8
select select "ALL"
select select "0"
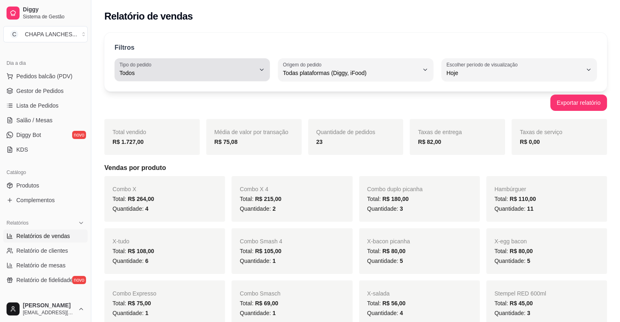
click at [159, 72] on span "Todos" at bounding box center [187, 73] width 136 height 8
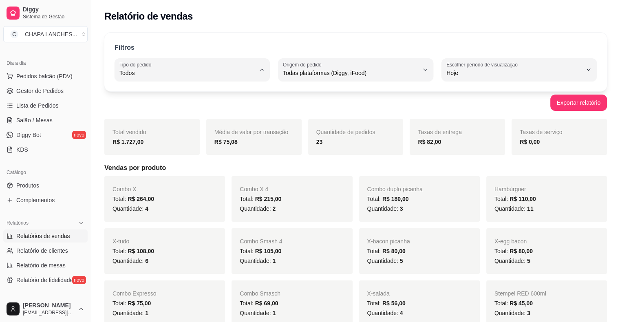
click at [160, 105] on span "Entrega" at bounding box center [188, 105] width 129 height 8
type input "DELIVERY"
select select "DELIVERY"
click at [37, 92] on span "Gestor de Pedidos" at bounding box center [39, 91] width 47 height 8
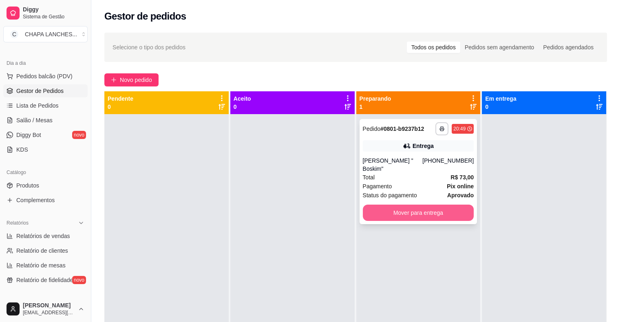
click at [396, 207] on button "Mover para entrega" at bounding box center [418, 213] width 111 height 16
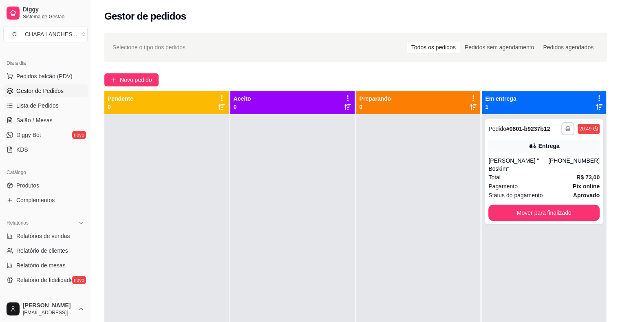
click at [368, 209] on div at bounding box center [418, 275] width 124 height 322
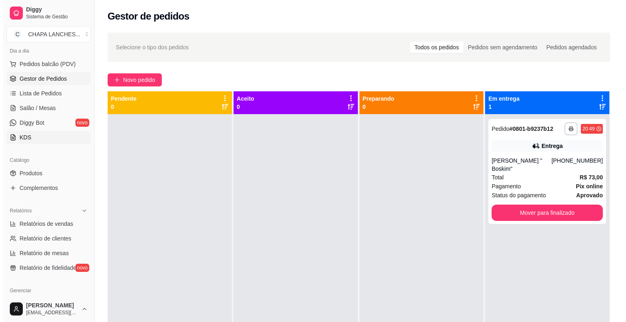
scroll to position [81, 0]
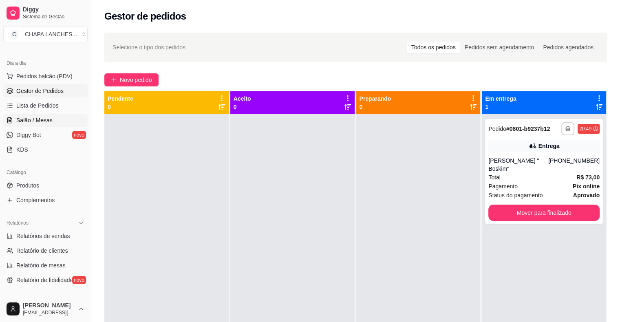
click at [55, 118] on link "Salão / Mesas" at bounding box center [45, 120] width 84 height 13
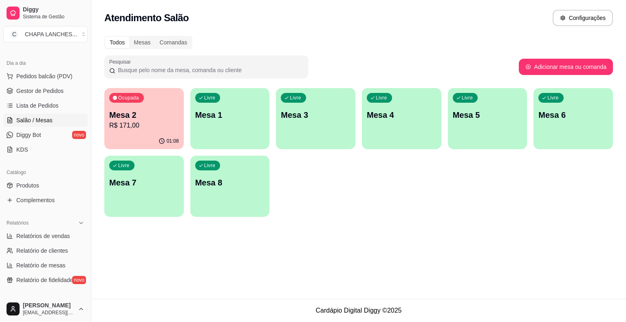
click at [152, 115] on p "Mesa 2" at bounding box center [144, 114] width 70 height 11
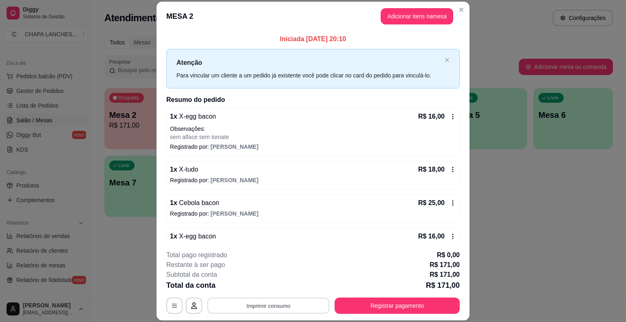
click at [272, 305] on button "Imprimir consumo" at bounding box center [268, 306] width 122 height 16
click at [274, 287] on button "IMPRESSORA" at bounding box center [267, 286] width 57 height 13
click at [425, 18] on button "Adicionar itens na mesa" at bounding box center [416, 16] width 73 height 16
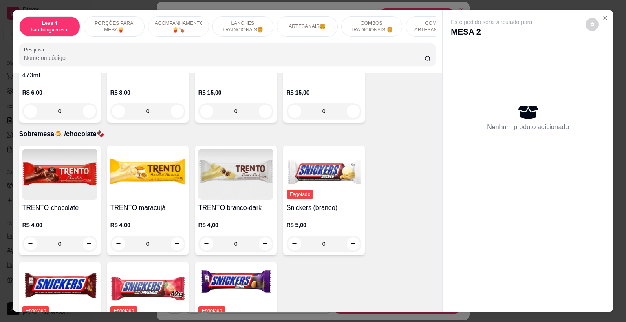
scroll to position [2914, 0]
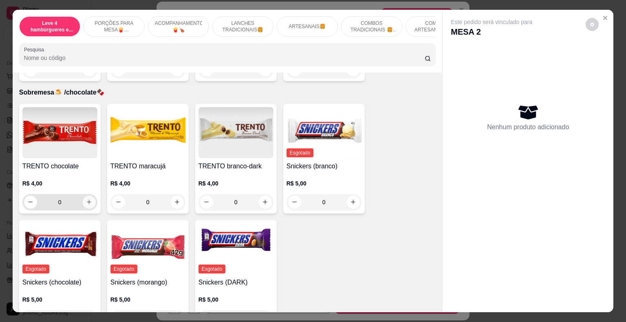
click at [86, 199] on icon "increase-product-quantity" at bounding box center [89, 202] width 6 height 6
type input "1"
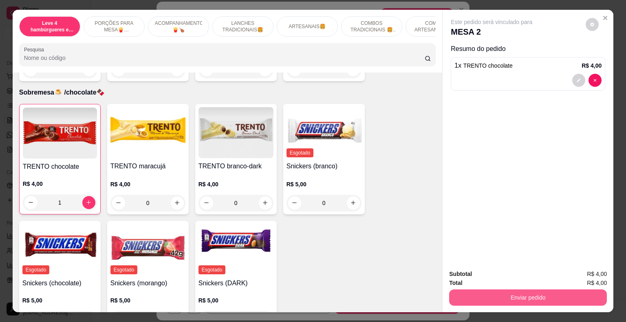
click at [506, 294] on button "Enviar pedido" at bounding box center [528, 297] width 158 height 16
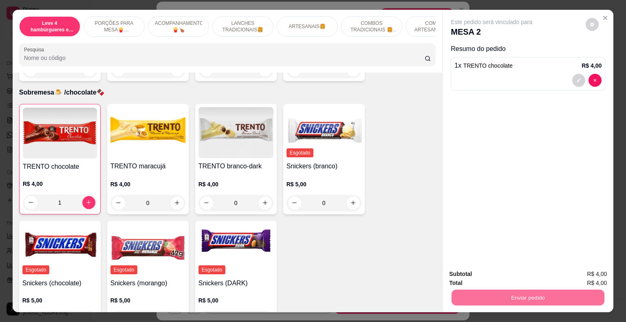
click at [589, 276] on button "Enviar pedido" at bounding box center [586, 274] width 46 height 15
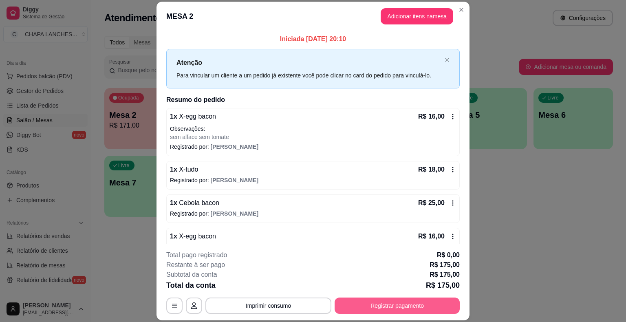
click at [408, 304] on button "Registrar pagamento" at bounding box center [396, 305] width 125 height 16
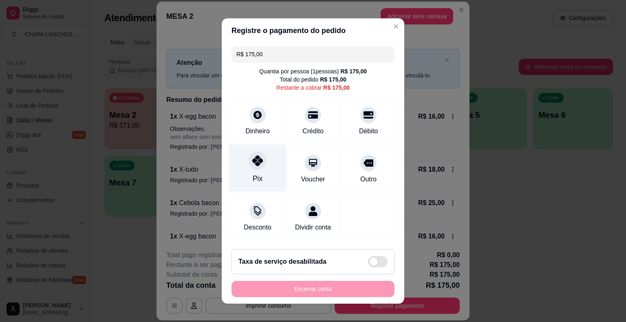
click at [254, 165] on icon at bounding box center [257, 160] width 11 height 11
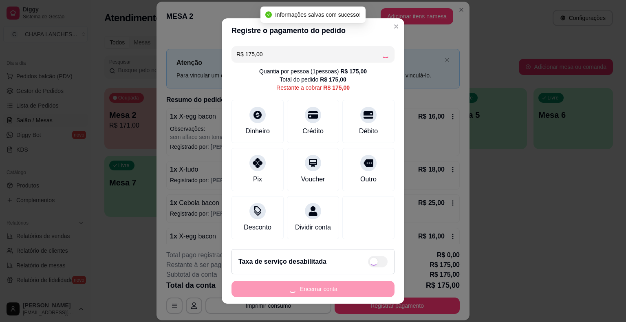
type input "R$ 0,00"
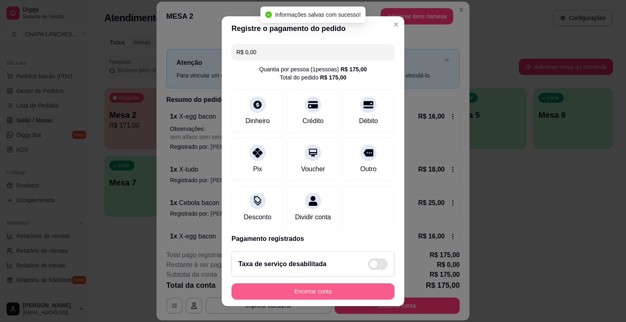
click at [345, 291] on button "Encerrar conta" at bounding box center [312, 291] width 163 height 16
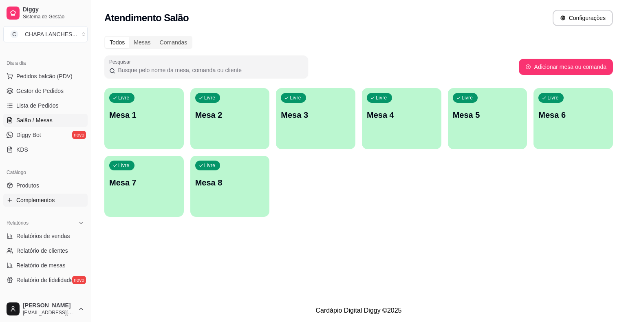
scroll to position [122, 0]
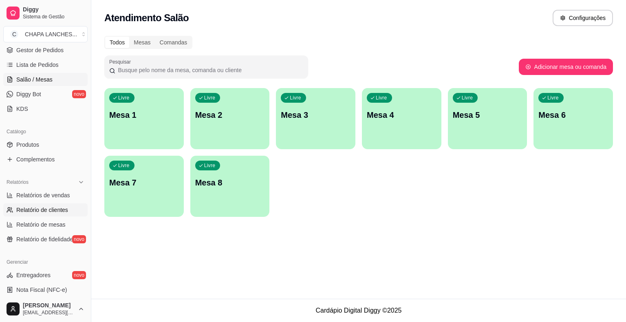
click at [62, 211] on span "Relatório de clientes" at bounding box center [42, 210] width 52 height 8
select select "30"
select select "HIGHEST_TOTAL_SPENT_WITH_ORDERS"
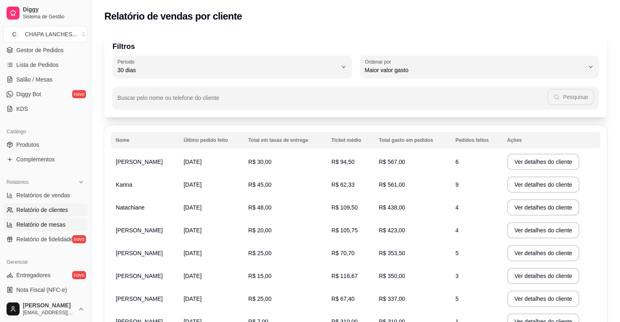
click at [61, 222] on span "Relatório de mesas" at bounding box center [40, 224] width 49 height 8
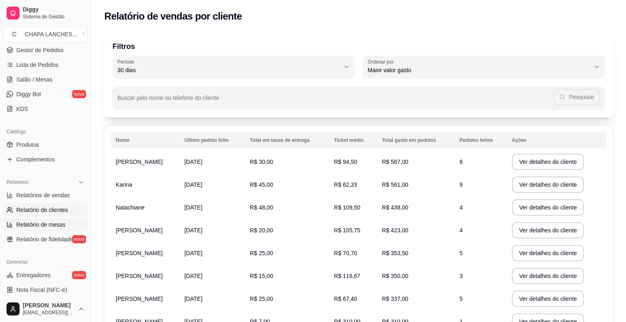
select select "TOTAL_OF_ORDERS"
select select "7"
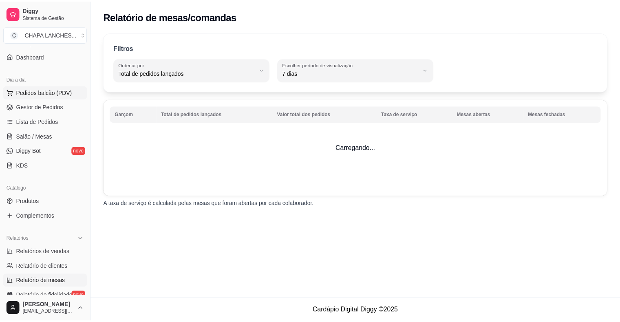
scroll to position [41, 0]
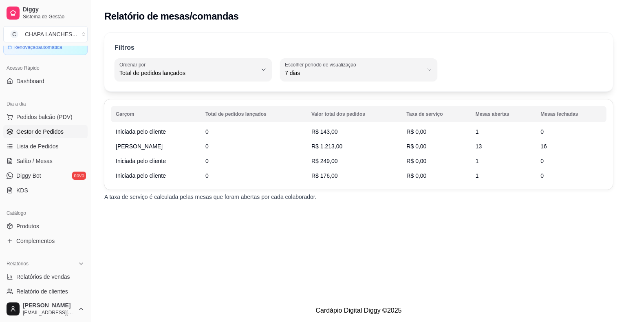
click at [57, 130] on span "Gestor de Pedidos" at bounding box center [39, 132] width 47 height 8
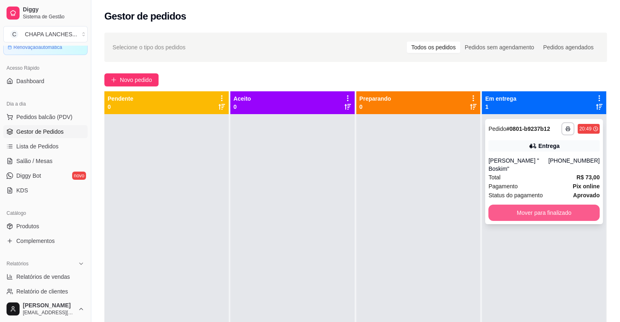
click at [524, 206] on button "Mover para finalizado" at bounding box center [543, 213] width 111 height 16
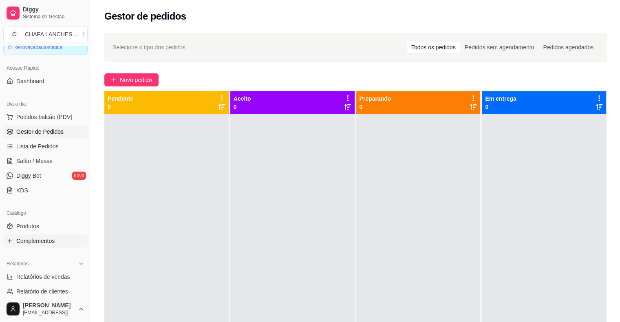
scroll to position [81, 0]
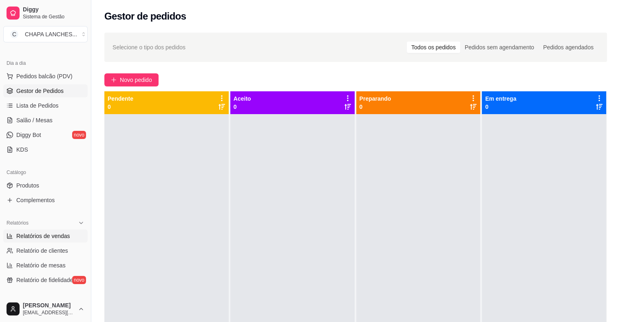
click at [61, 236] on span "Relatórios de vendas" at bounding box center [43, 236] width 54 height 8
select select "ALL"
select select "0"
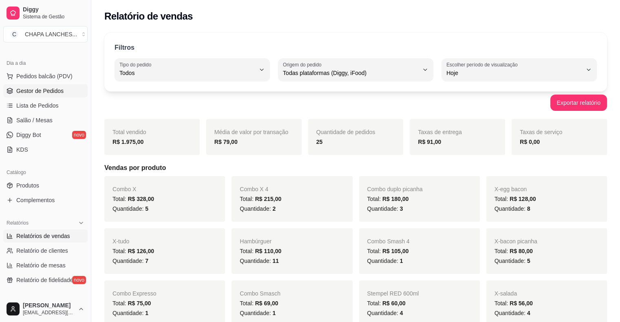
click at [67, 92] on link "Gestor de Pedidos" at bounding box center [45, 90] width 84 height 13
